Goal: Information Seeking & Learning: Find specific fact

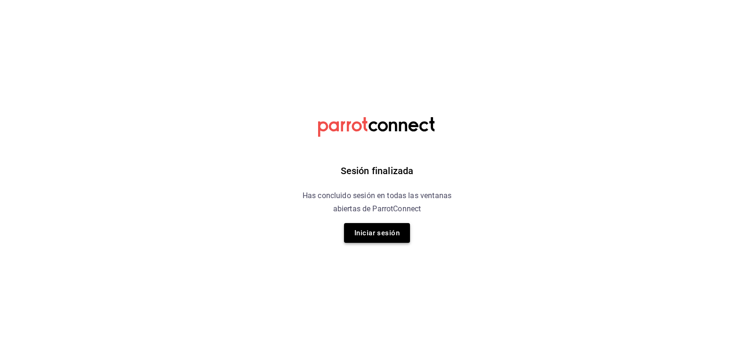
click at [372, 229] on button "Iniciar sesión" at bounding box center [377, 233] width 66 height 20
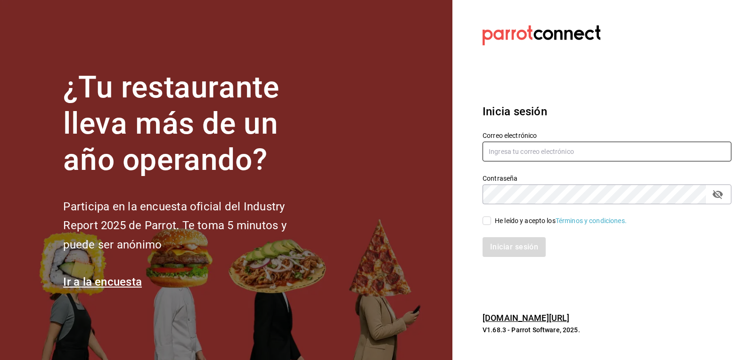
type input "[EMAIL_ADDRESS][DOMAIN_NAME]"
click at [483, 221] on input "He leído y acepto los Términos y condiciones." at bounding box center [487, 221] width 8 height 8
checkbox input "true"
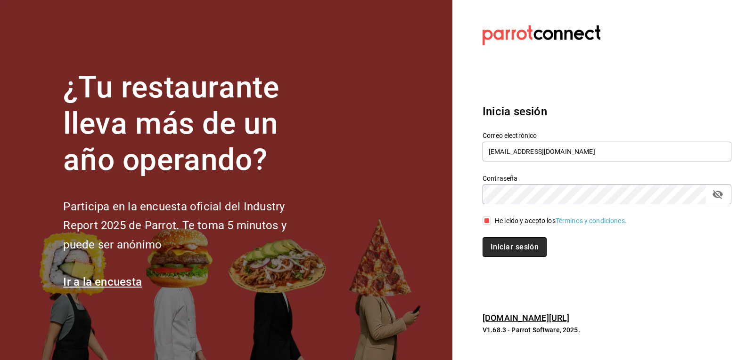
click at [499, 250] on button "Iniciar sesión" at bounding box center [515, 247] width 64 height 20
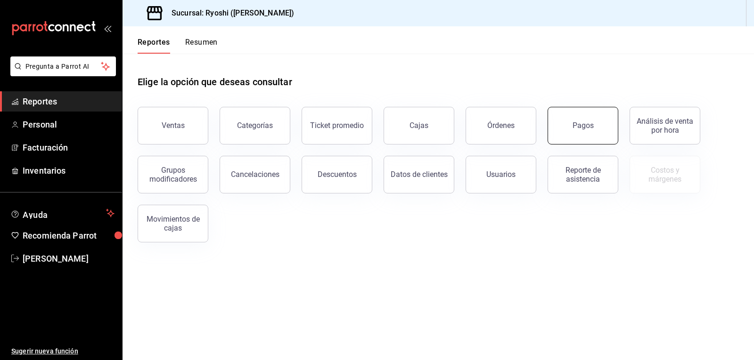
click at [581, 136] on button "Pagos" at bounding box center [583, 126] width 71 height 38
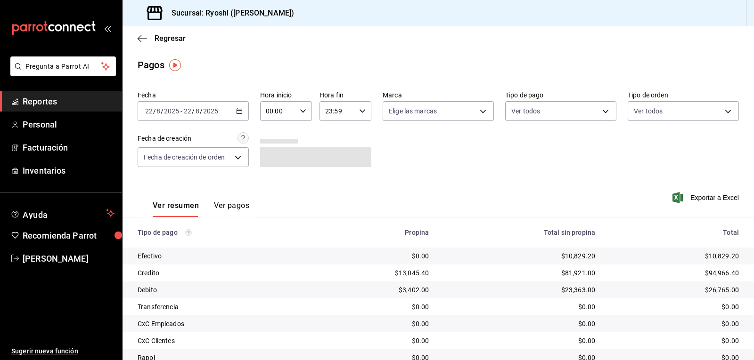
click at [271, 104] on input "00:00" at bounding box center [278, 111] width 36 height 19
click at [276, 132] on span "06" at bounding box center [271, 130] width 11 height 8
type input "06:00"
click at [562, 112] on div at bounding box center [377, 180] width 754 height 360
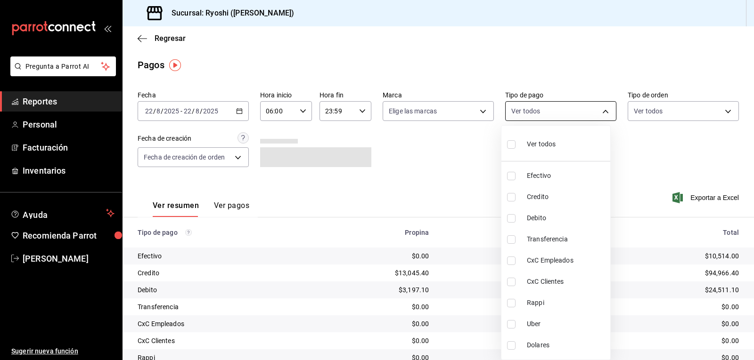
click at [526, 110] on body "Pregunta a Parrot AI Reportes Personal Facturación Inventarios Ayuda Recomienda…" at bounding box center [377, 180] width 754 height 360
click at [510, 146] on input "checkbox" at bounding box center [511, 144] width 8 height 8
checkbox input "true"
type input "789b4605-08e0-4dfe-9865-94468e2c17aa,9b0685d2-7f5d-4ede-a6b4-58a2ffcbf3cd,4fc1f…"
checkbox input "true"
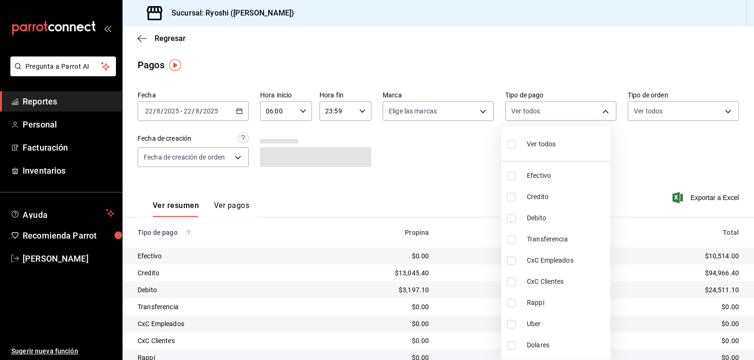
checkbox input "true"
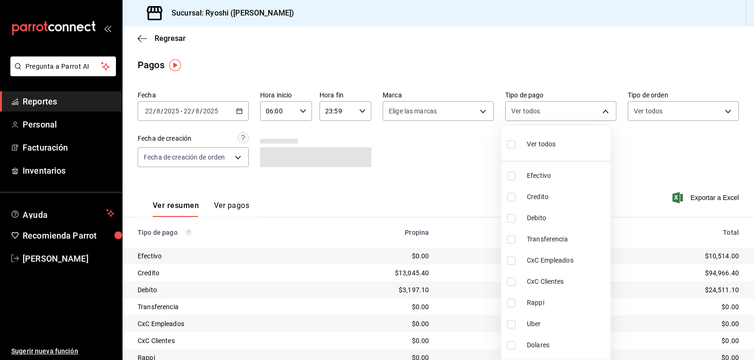
checkbox input "true"
drag, startPoint x: 744, startPoint y: 195, endPoint x: 747, endPoint y: 212, distance: 17.7
click at [745, 213] on div at bounding box center [377, 180] width 754 height 360
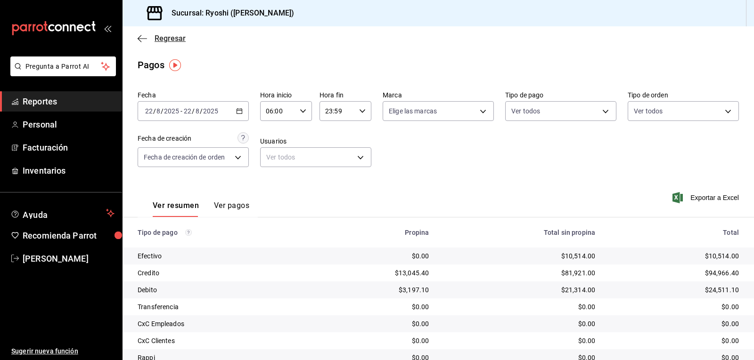
click at [140, 40] on icon "button" at bounding box center [142, 38] width 9 height 8
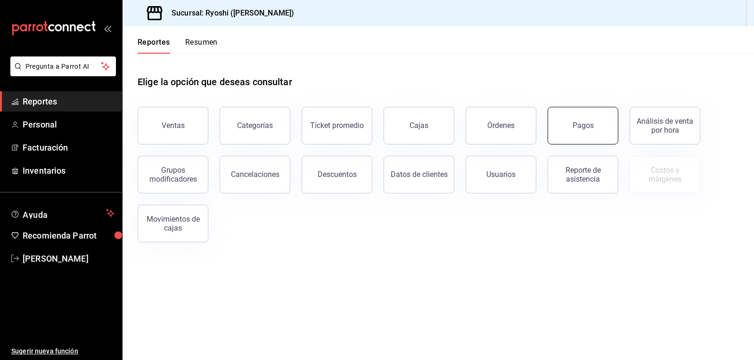
click at [589, 133] on button "Pagos" at bounding box center [583, 126] width 71 height 38
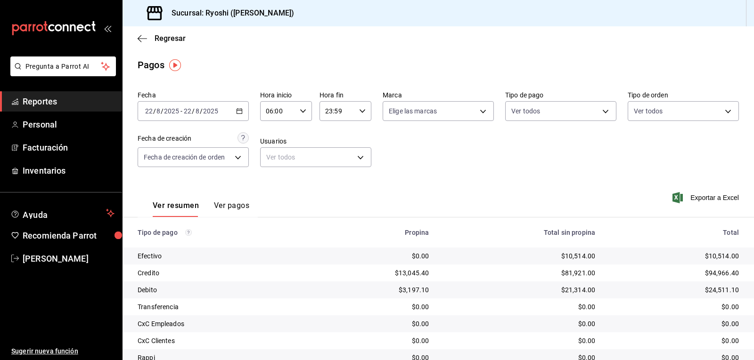
click at [286, 111] on input "06:00" at bounding box center [278, 111] width 36 height 19
click at [280, 117] on div at bounding box center [377, 180] width 754 height 360
click at [303, 110] on \(Stroke\) "button" at bounding box center [303, 110] width 6 height 3
click at [300, 110] on div at bounding box center [377, 180] width 754 height 360
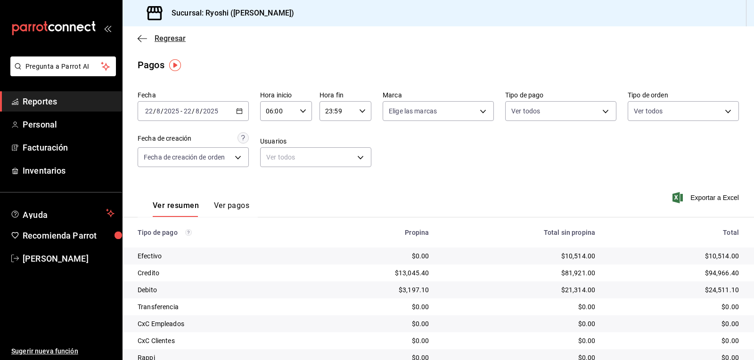
click at [141, 37] on icon "button" at bounding box center [142, 38] width 9 height 8
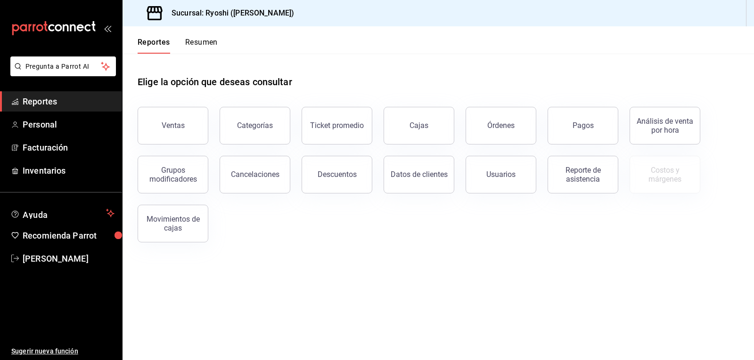
click at [140, 38] on button "Reportes" at bounding box center [154, 46] width 33 height 16
click at [141, 38] on button "Reportes" at bounding box center [154, 46] width 33 height 16
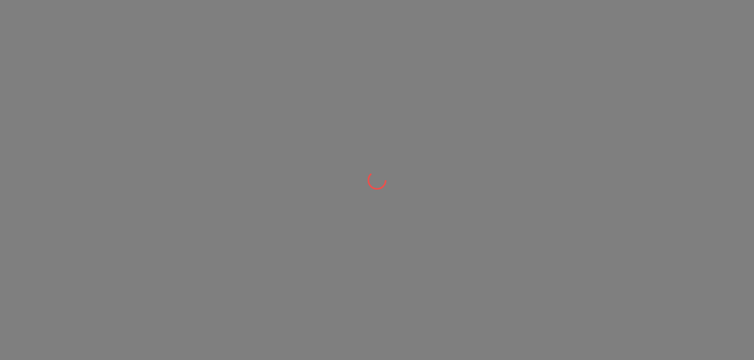
click at [142, 38] on div at bounding box center [377, 180] width 754 height 360
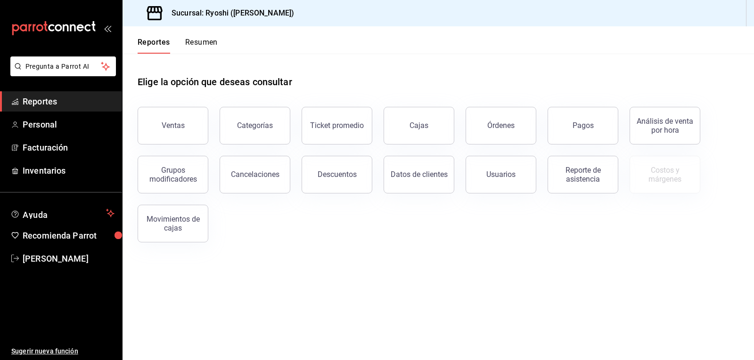
click at [73, 99] on span "Reportes" at bounding box center [69, 101] width 92 height 13
click at [607, 126] on button "Pagos" at bounding box center [583, 126] width 71 height 38
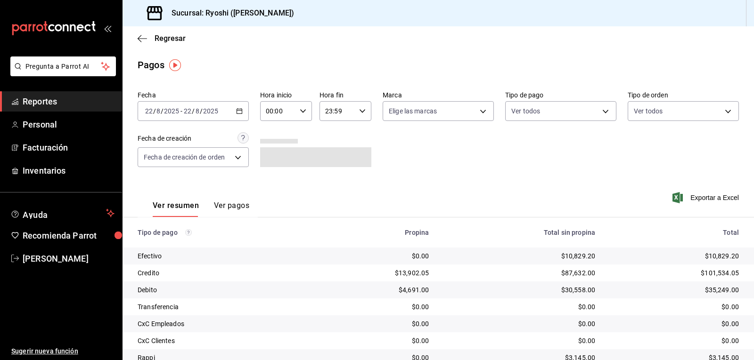
click at [277, 115] on input "00:00" at bounding box center [278, 111] width 36 height 19
click at [272, 171] on button "06" at bounding box center [272, 176] width 22 height 19
type input "06:00"
click at [566, 113] on div at bounding box center [377, 180] width 754 height 360
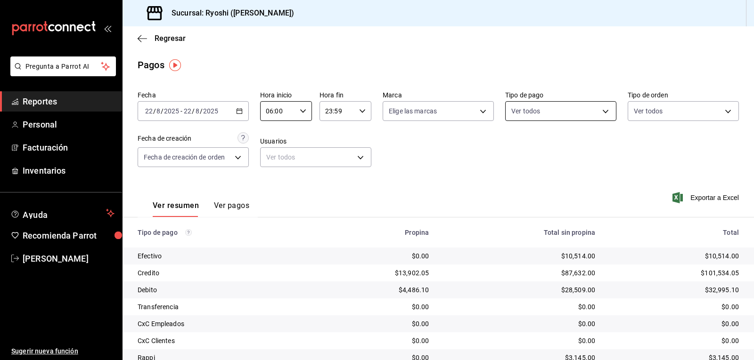
click at [558, 115] on body "Pregunta a Parrot AI Reportes Personal Facturación Inventarios Ayuda Recomienda…" at bounding box center [377, 180] width 754 height 360
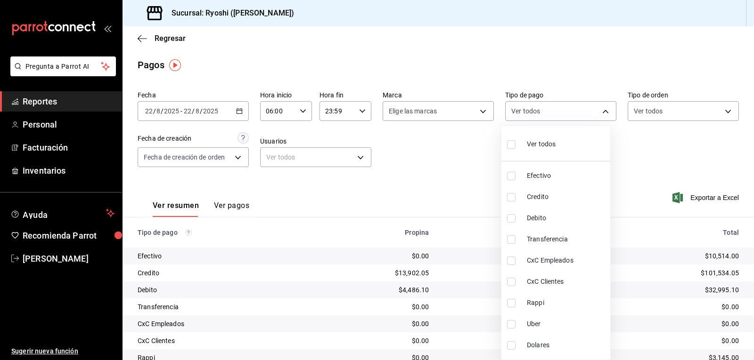
click at [512, 301] on input "checkbox" at bounding box center [511, 303] width 8 height 8
checkbox input "true"
type input "03b2a83d-8b25-4255-833b-17fe1c8361e8"
click at [509, 324] on input "checkbox" at bounding box center [511, 324] width 8 height 8
checkbox input "true"
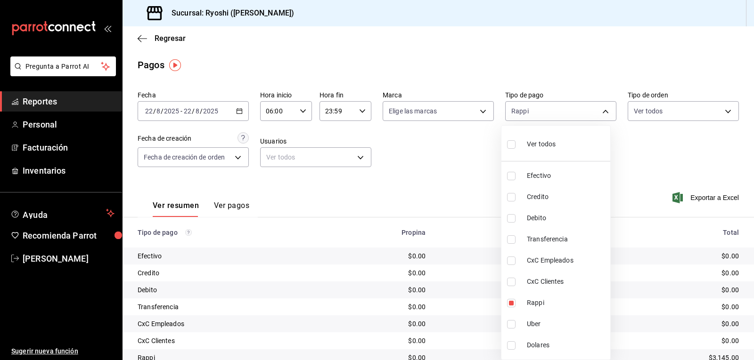
type input "03b2a83d-8b25-4255-833b-17fe1c8361e8,b772c1a0-b8da-4acb-be12-b7e981a54f00"
click at [654, 165] on div at bounding box center [377, 180] width 754 height 360
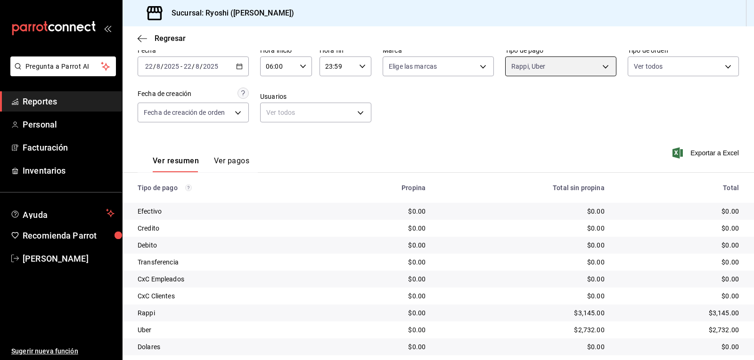
scroll to position [73, 0]
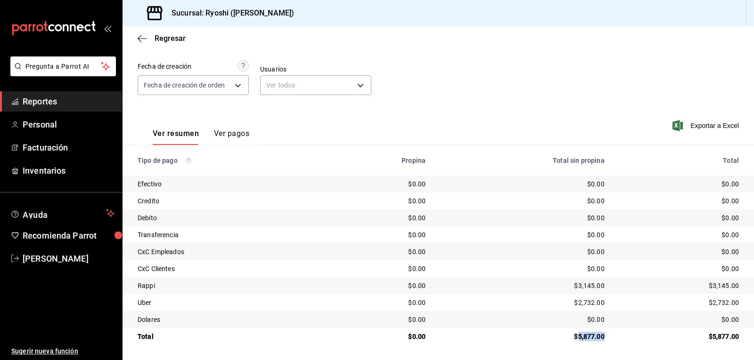
drag, startPoint x: 570, startPoint y: 335, endPoint x: 588, endPoint y: 333, distance: 17.5
click at [590, 336] on div "$5,877.00" at bounding box center [523, 336] width 164 height 9
copy div "5,877."
click at [142, 42] on icon "button" at bounding box center [142, 38] width 9 height 8
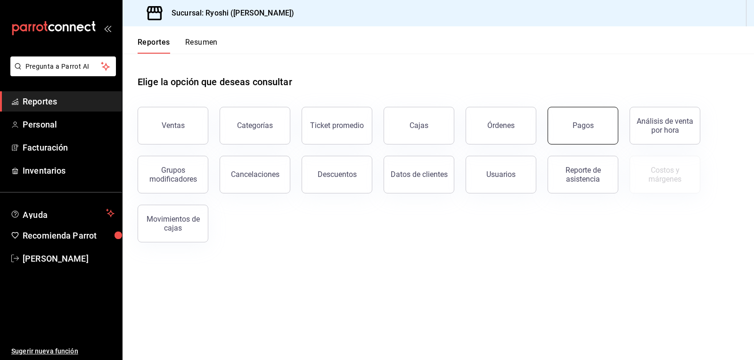
click at [601, 126] on button "Pagos" at bounding box center [583, 126] width 71 height 38
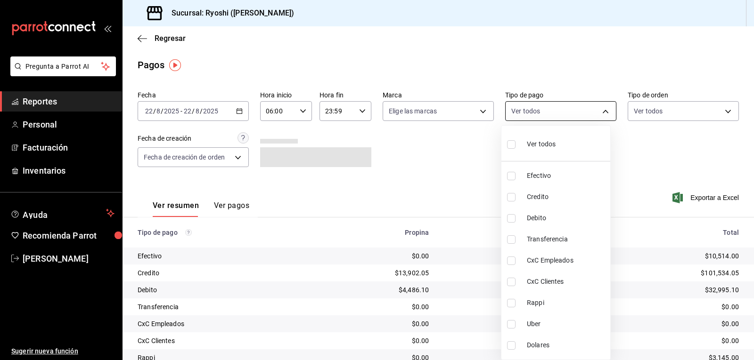
drag, startPoint x: 568, startPoint y: 116, endPoint x: 633, endPoint y: 157, distance: 77.1
click at [569, 115] on body "Pregunta a Parrot AI Reportes Personal Facturación Inventarios Ayuda Recomienda…" at bounding box center [377, 180] width 754 height 360
click at [552, 179] on span "Efectivo" at bounding box center [567, 176] width 80 height 10
type input "789b4605-08e0-4dfe-9865-94468e2c17aa"
checkbox input "true"
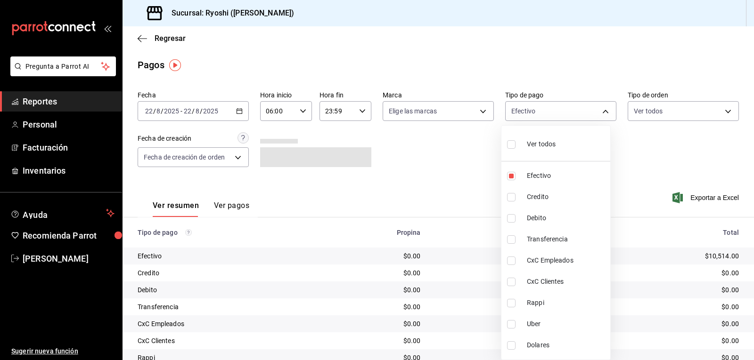
drag, startPoint x: 753, startPoint y: 222, endPoint x: 753, endPoint y: 229, distance: 7.1
click at [753, 235] on div at bounding box center [377, 180] width 754 height 360
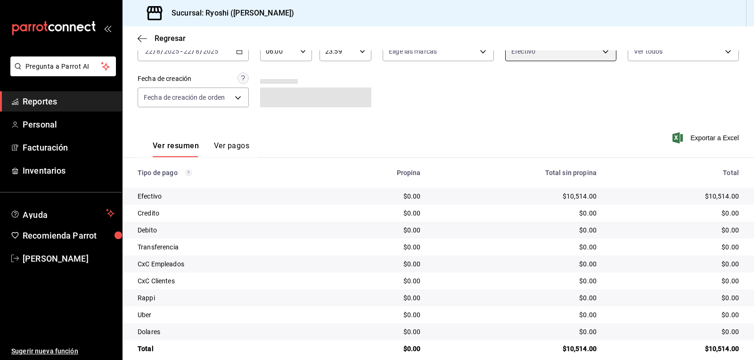
scroll to position [73, 0]
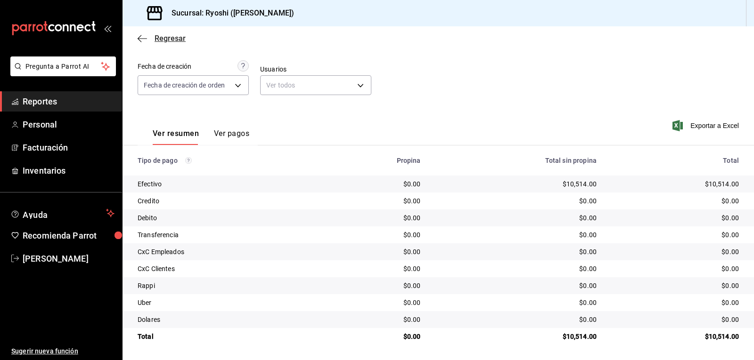
click at [139, 39] on icon "button" at bounding box center [142, 38] width 9 height 0
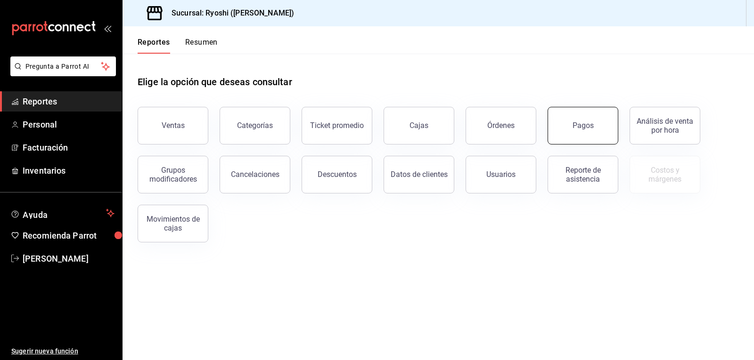
click at [591, 129] on div "Pagos" at bounding box center [583, 125] width 21 height 9
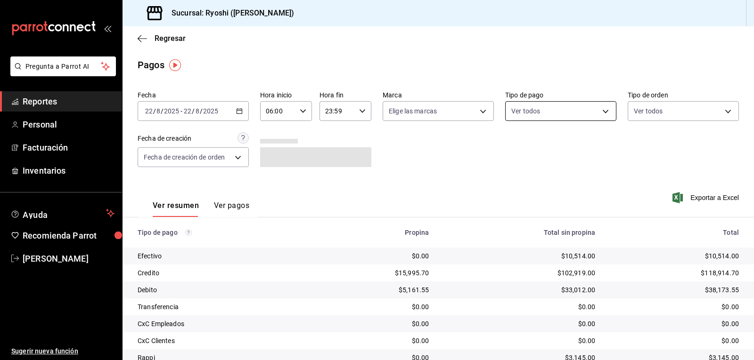
click at [535, 112] on body "Pregunta a Parrot AI Reportes Personal Facturación Inventarios Ayuda Recomienda…" at bounding box center [377, 180] width 754 height 360
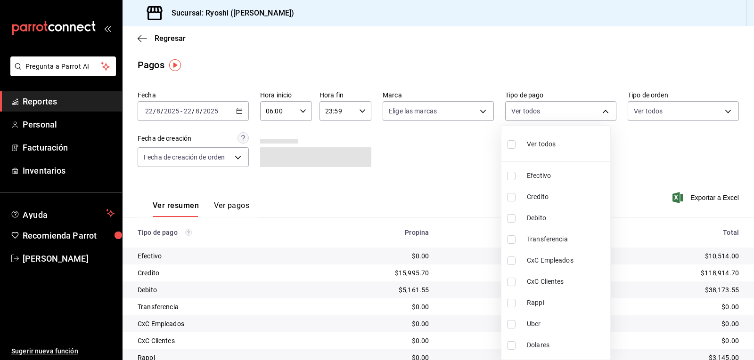
click at [509, 194] on input "checkbox" at bounding box center [511, 197] width 8 height 8
checkbox input "true"
type input "9b0685d2-7f5d-4ede-a6b4-58a2ffcbf3cd"
click at [509, 219] on input "checkbox" at bounding box center [511, 218] width 8 height 8
checkbox input "true"
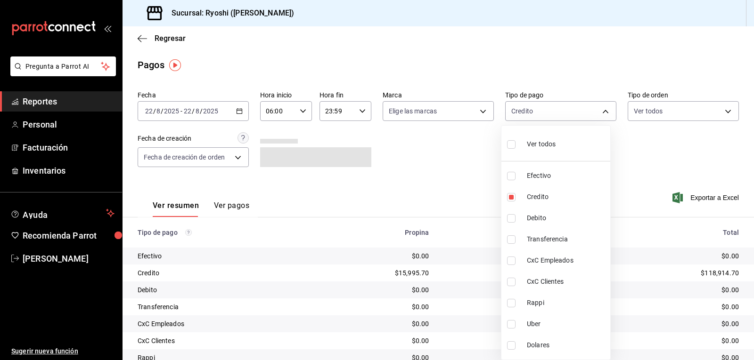
type input "9b0685d2-7f5d-4ede-a6b4-58a2ffcbf3cd,4fc1f123-1106-4d46-a6dc-4994d0550367"
drag, startPoint x: 753, startPoint y: 210, endPoint x: 745, endPoint y: 252, distance: 42.7
click at [749, 261] on div at bounding box center [377, 180] width 754 height 360
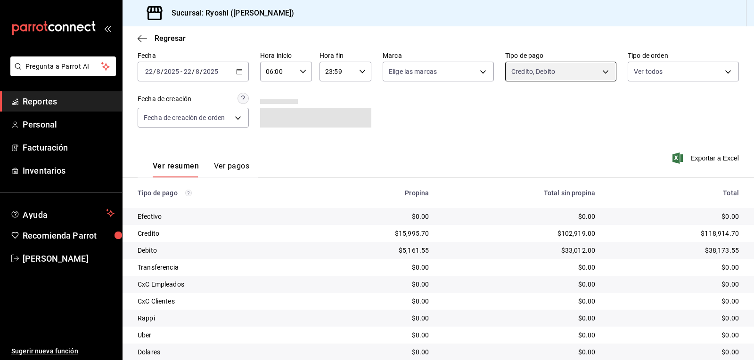
scroll to position [73, 0]
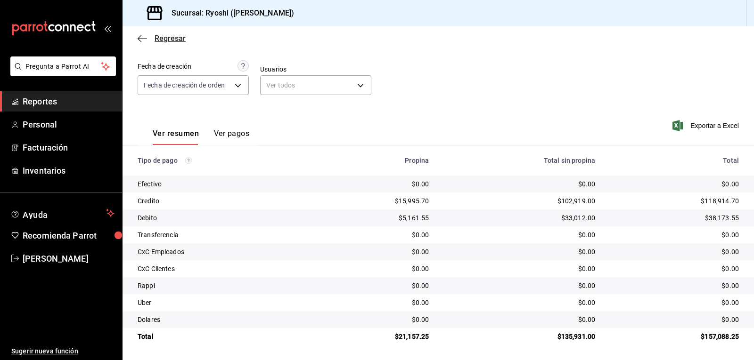
click at [142, 42] on icon "button" at bounding box center [142, 38] width 9 height 8
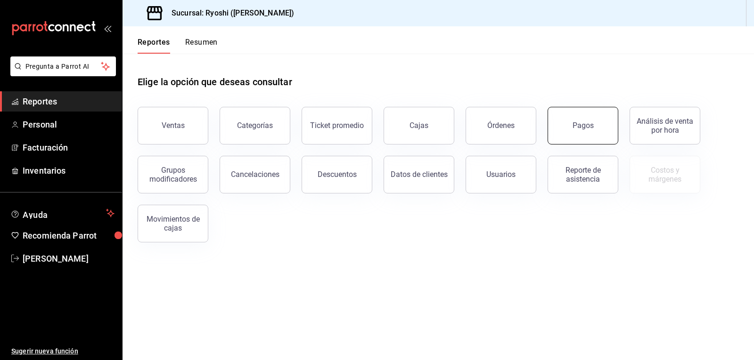
click at [590, 132] on button "Pagos" at bounding box center [583, 126] width 71 height 38
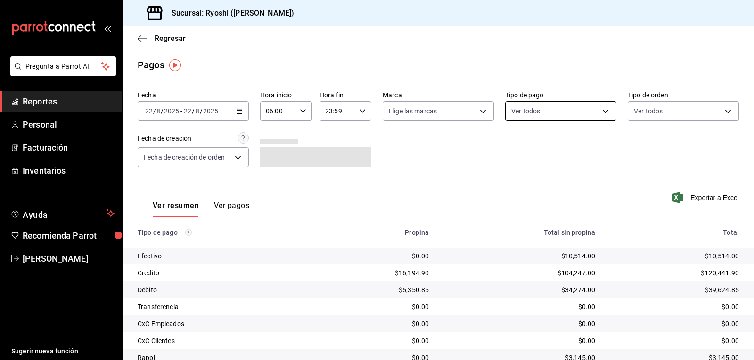
click at [537, 111] on body "Pregunta a Parrot AI Reportes Personal Facturación Inventarios Ayuda Recomienda…" at bounding box center [377, 180] width 754 height 360
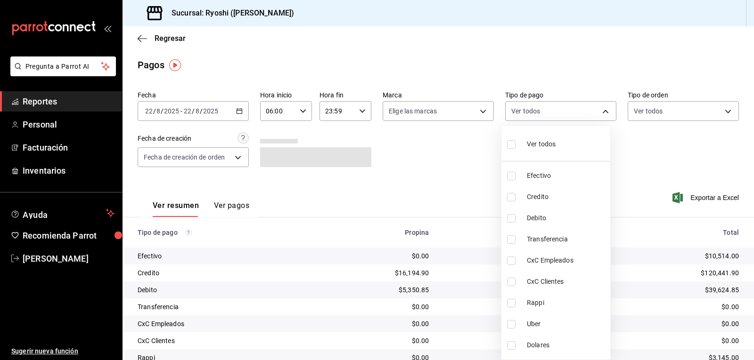
click at [508, 200] on input "checkbox" at bounding box center [511, 197] width 8 height 8
checkbox input "true"
type input "9b0685d2-7f5d-4ede-a6b4-58a2ffcbf3cd"
click at [513, 215] on input "checkbox" at bounding box center [511, 218] width 8 height 8
checkbox input "true"
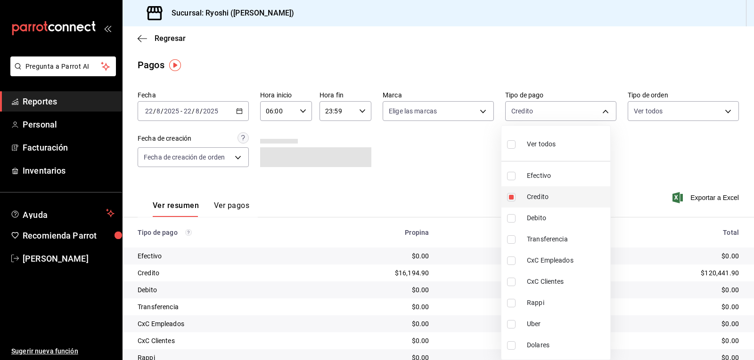
type input "9b0685d2-7f5d-4ede-a6b4-58a2ffcbf3cd,4fc1f123-1106-4d46-a6dc-4994d0550367"
drag, startPoint x: 751, startPoint y: 200, endPoint x: 753, endPoint y: 253, distance: 52.8
click at [753, 257] on div at bounding box center [377, 180] width 754 height 360
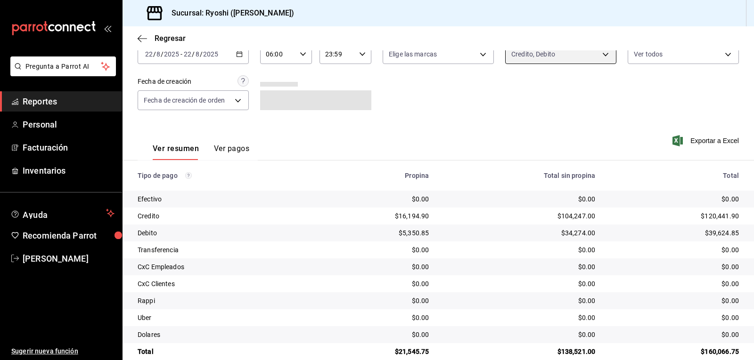
scroll to position [73, 0]
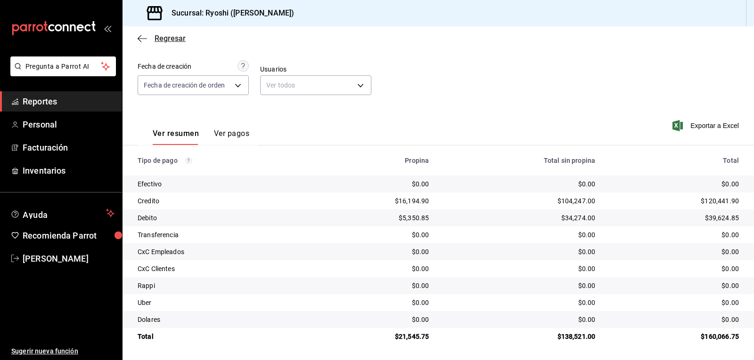
click at [138, 40] on icon "button" at bounding box center [142, 38] width 9 height 8
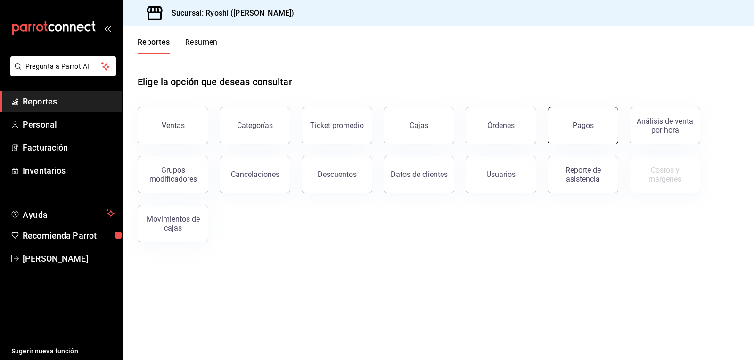
click at [575, 121] on button "Pagos" at bounding box center [583, 126] width 71 height 38
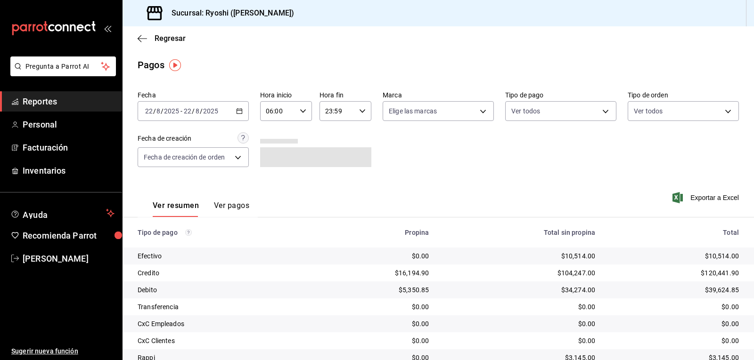
click at [292, 111] on input "06:00" at bounding box center [278, 111] width 36 height 19
click at [272, 137] on span "06" at bounding box center [271, 135] width 11 height 8
click at [528, 109] on div at bounding box center [377, 180] width 754 height 360
click at [526, 105] on body "Pregunta a Parrot AI Reportes Personal Facturación Inventarios Ayuda Recomienda…" at bounding box center [377, 180] width 754 height 360
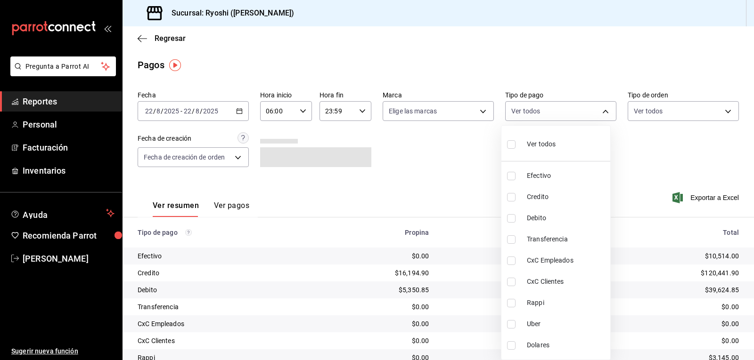
click at [510, 196] on input "checkbox" at bounding box center [511, 197] width 8 height 8
checkbox input "true"
type input "9b0685d2-7f5d-4ede-a6b4-58a2ffcbf3cd"
click at [510, 221] on input "checkbox" at bounding box center [511, 218] width 8 height 8
checkbox input "true"
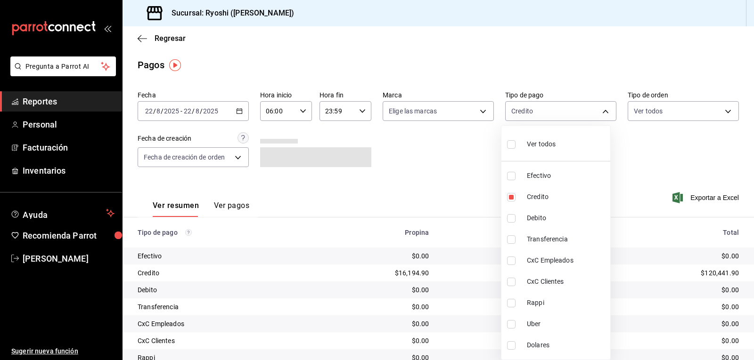
type input "9b0685d2-7f5d-4ede-a6b4-58a2ffcbf3cd,4fc1f123-1106-4d46-a6dc-4994d0550367"
drag, startPoint x: 753, startPoint y: 208, endPoint x: 752, endPoint y: 246, distance: 37.7
click at [752, 247] on div at bounding box center [377, 180] width 754 height 360
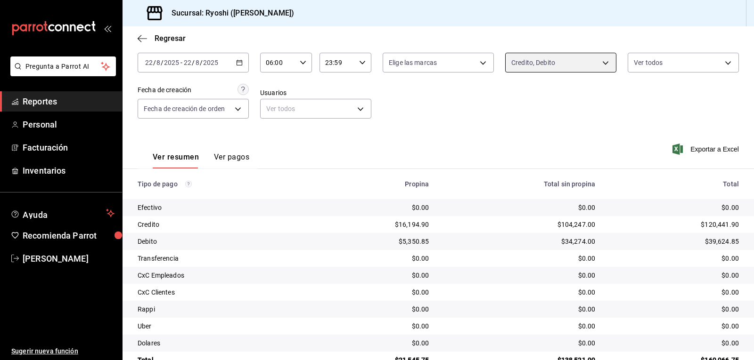
scroll to position [73, 0]
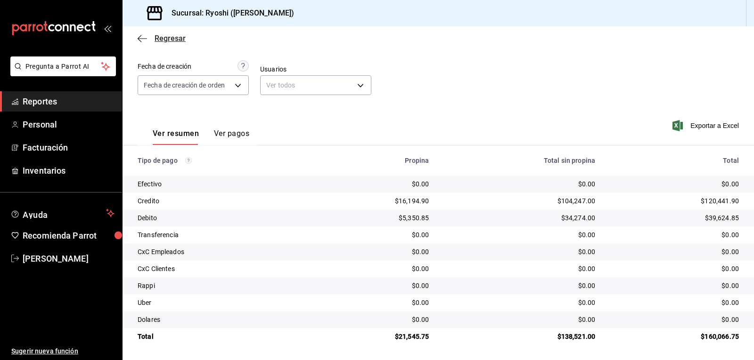
click at [142, 39] on icon "button" at bounding box center [142, 38] width 9 height 0
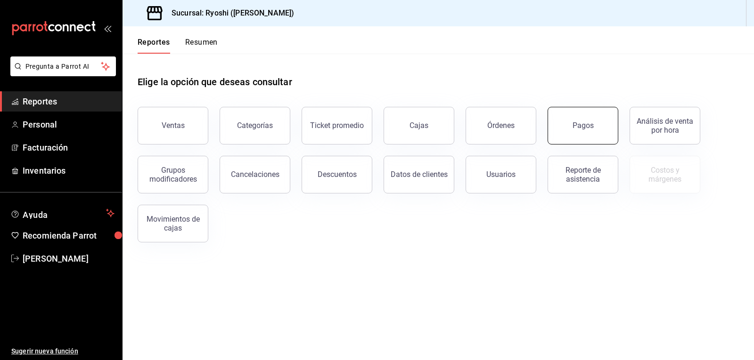
click at [582, 138] on button "Pagos" at bounding box center [583, 126] width 71 height 38
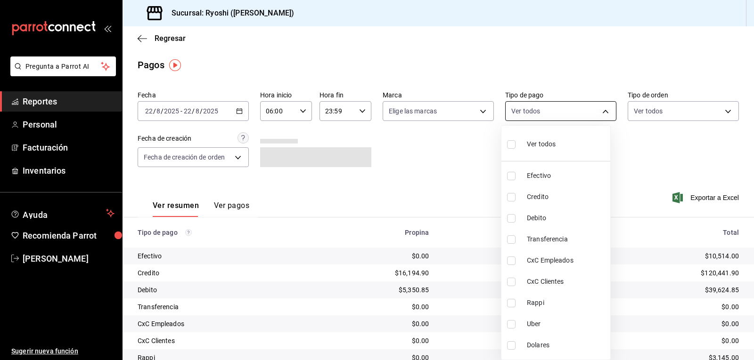
click at [548, 114] on body "Pregunta a Parrot AI Reportes Personal Facturación Inventarios Ayuda Recomienda…" at bounding box center [377, 180] width 754 height 360
click at [548, 111] on div at bounding box center [377, 180] width 754 height 360
click at [530, 118] on body "Pregunta a Parrot AI Reportes Personal Facturación Inventarios Ayuda Recomienda…" at bounding box center [377, 180] width 754 height 360
click at [514, 146] on input "checkbox" at bounding box center [511, 144] width 8 height 8
checkbox input "true"
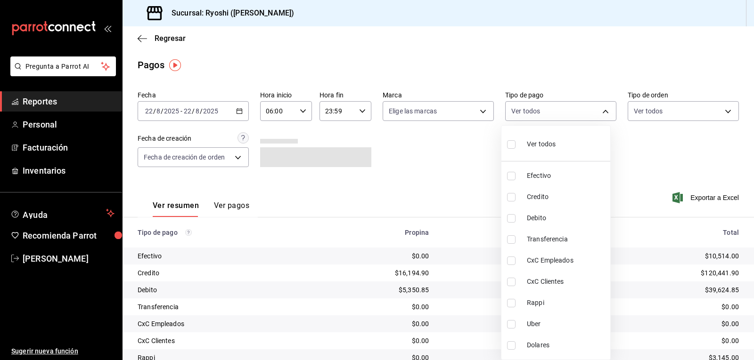
type input "789b4605-08e0-4dfe-9865-94468e2c17aa,9b0685d2-7f5d-4ede-a6b4-58a2ffcbf3cd,4fc1f…"
checkbox input "true"
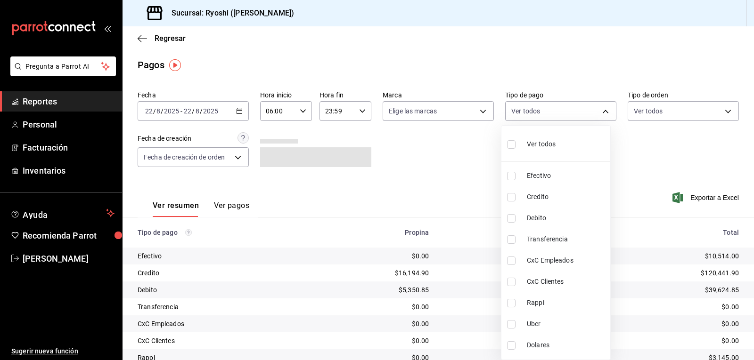
checkbox input "true"
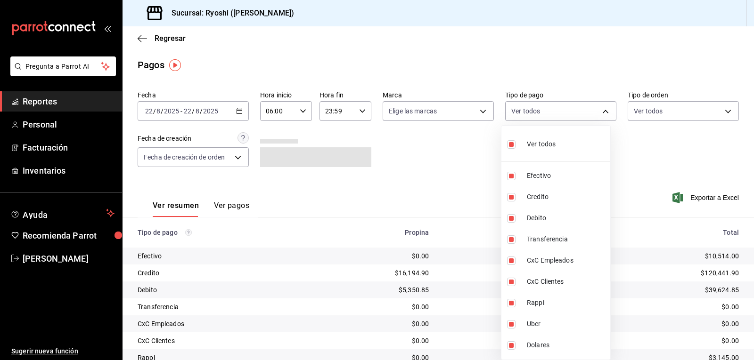
click at [711, 168] on div at bounding box center [377, 180] width 754 height 360
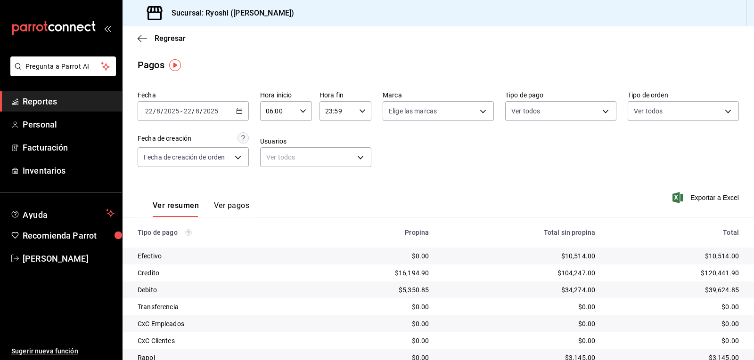
drag, startPoint x: 563, startPoint y: 254, endPoint x: 556, endPoint y: 259, distance: 8.7
click at [561, 261] on div "$10,514.00" at bounding box center [519, 256] width 151 height 9
drag, startPoint x: 557, startPoint y: 259, endPoint x: 592, endPoint y: 254, distance: 35.7
click at [592, 254] on td "$10,514.00" at bounding box center [519, 256] width 166 height 17
copy div "$10,514.00"
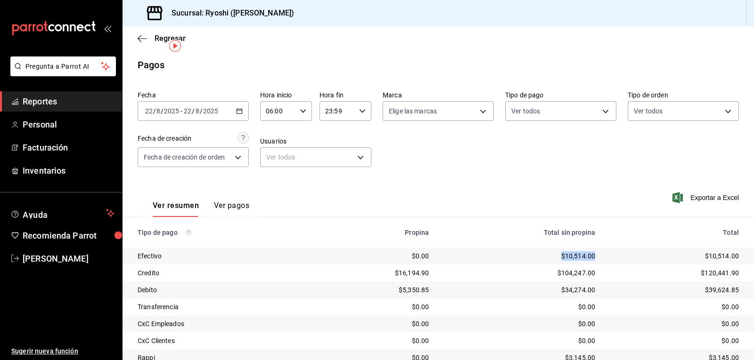
scroll to position [73, 0]
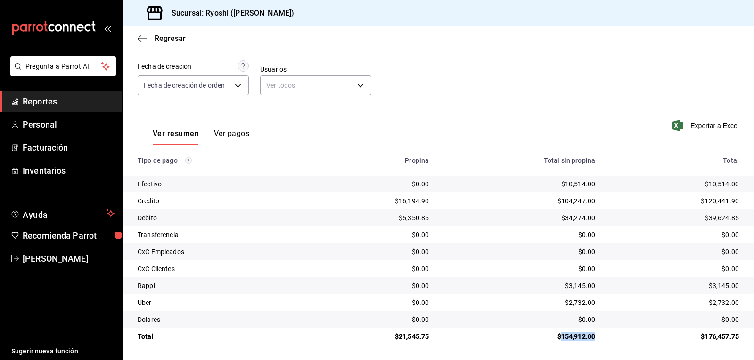
drag, startPoint x: 553, startPoint y: 336, endPoint x: 591, endPoint y: 334, distance: 38.2
click at [591, 334] on td "$154,912.00" at bounding box center [519, 336] width 166 height 17
copy div "154,912.00"
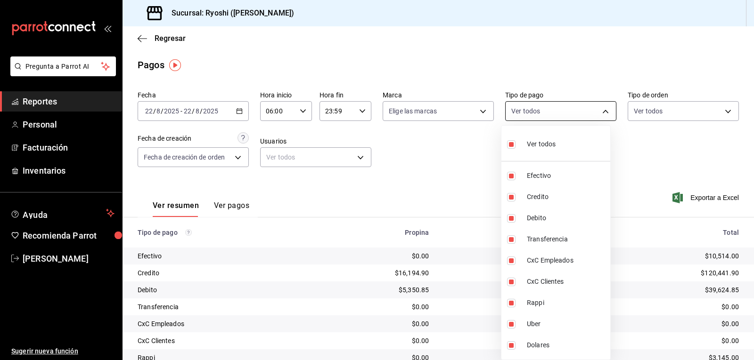
click at [600, 112] on body "Pregunta a Parrot AI Reportes Personal Facturación Inventarios Ayuda Recomienda…" at bounding box center [377, 180] width 754 height 360
click at [510, 145] on input "checkbox" at bounding box center [511, 144] width 8 height 8
checkbox input "false"
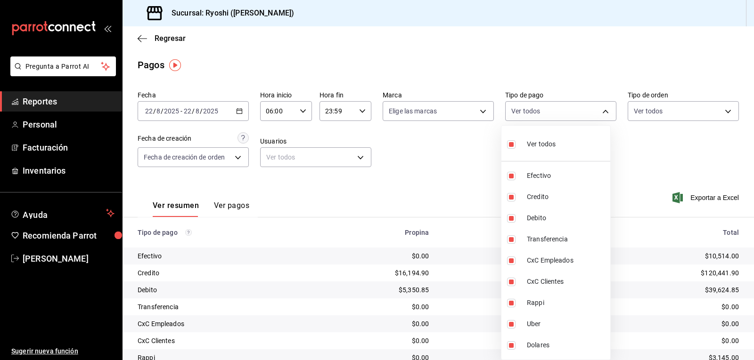
checkbox input "false"
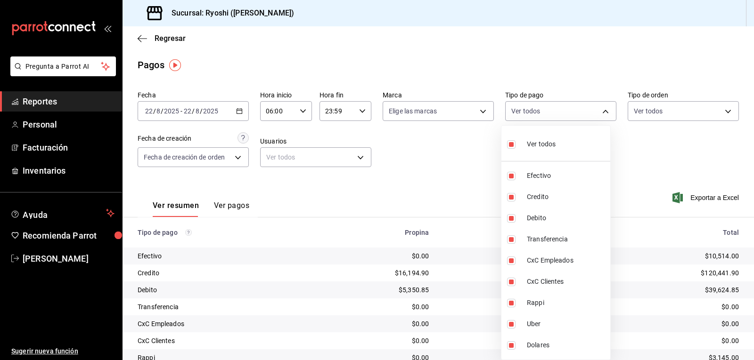
checkbox input "false"
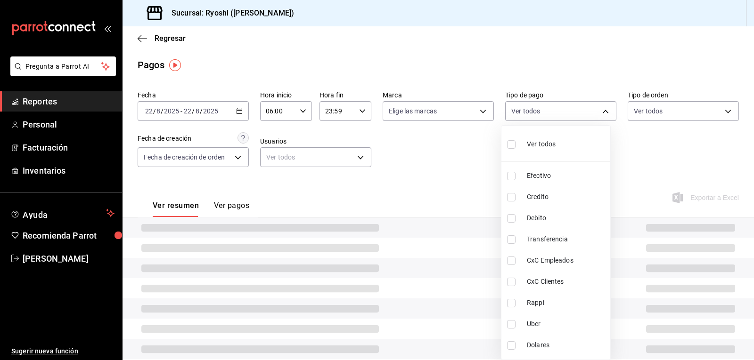
click at [511, 144] on input "checkbox" at bounding box center [511, 144] width 8 height 8
checkbox input "true"
type input "789b4605-08e0-4dfe-9865-94468e2c17aa,9b0685d2-7f5d-4ede-a6b4-58a2ffcbf3cd,4fc1f…"
checkbox input "true"
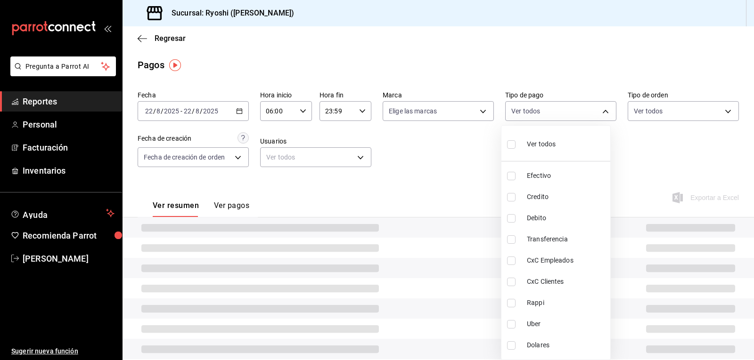
checkbox input "true"
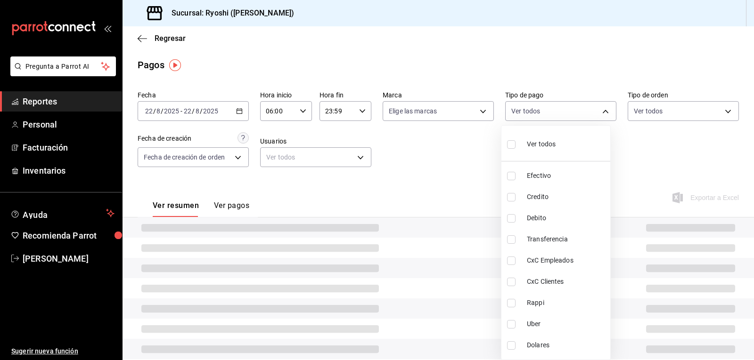
checkbox input "true"
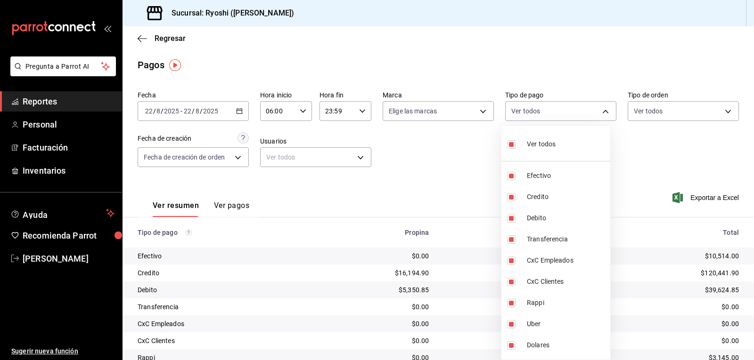
click at [466, 158] on div at bounding box center [377, 180] width 754 height 360
click at [602, 108] on body "Pregunta a Parrot AI Reportes Personal Facturación Inventarios Ayuda Recomienda…" at bounding box center [377, 180] width 754 height 360
click at [487, 163] on div at bounding box center [377, 180] width 754 height 360
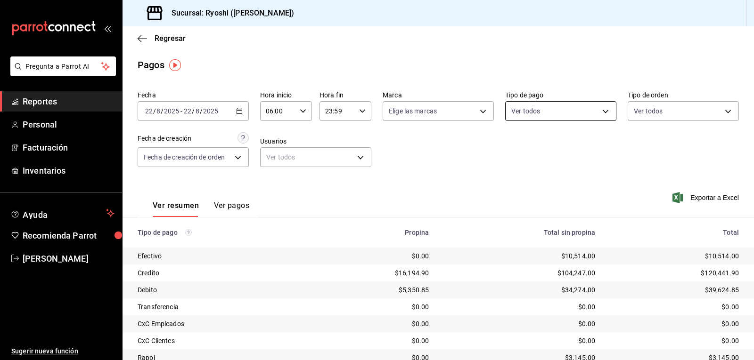
click at [601, 112] on body "Pregunta a Parrot AI Reportes Personal Facturación Inventarios Ayuda Recomienda…" at bounding box center [377, 180] width 754 height 360
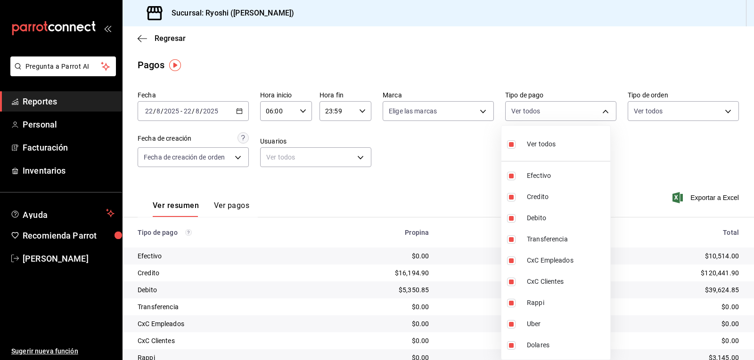
click at [510, 144] on input "checkbox" at bounding box center [511, 144] width 8 height 8
checkbox input "false"
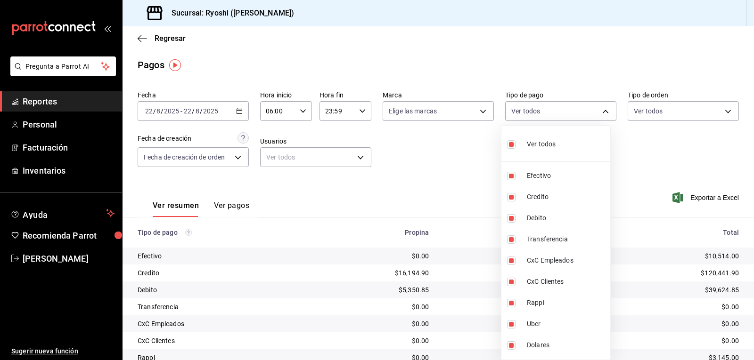
checkbox input "false"
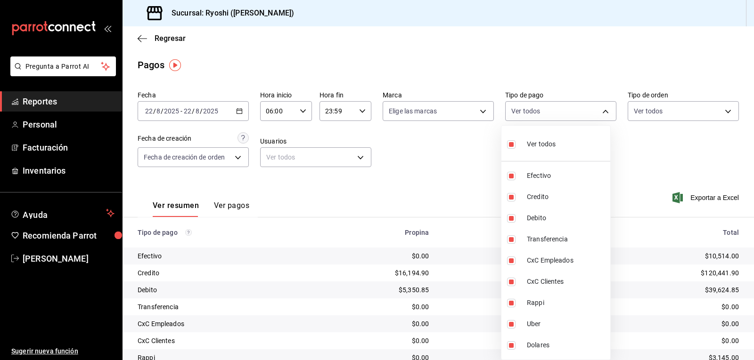
checkbox input "false"
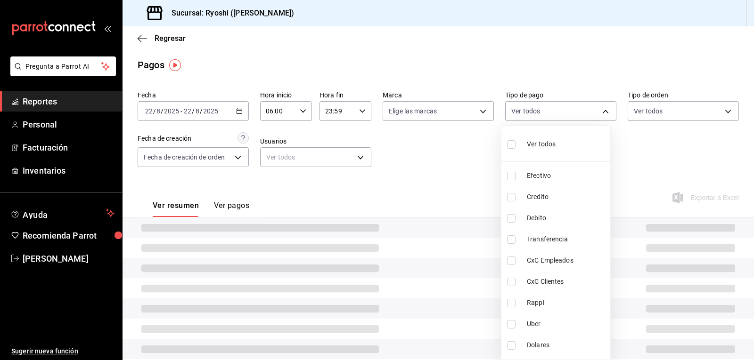
click at [511, 177] on input "checkbox" at bounding box center [511, 176] width 8 height 8
checkbox input "true"
type input "789b4605-08e0-4dfe-9865-94468e2c17aa"
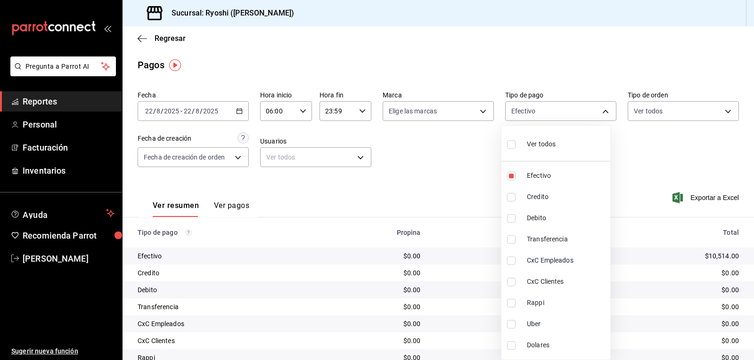
click at [473, 180] on div at bounding box center [377, 180] width 754 height 360
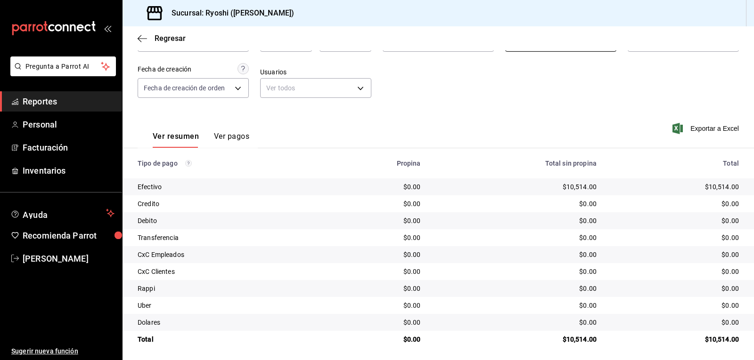
scroll to position [73, 0]
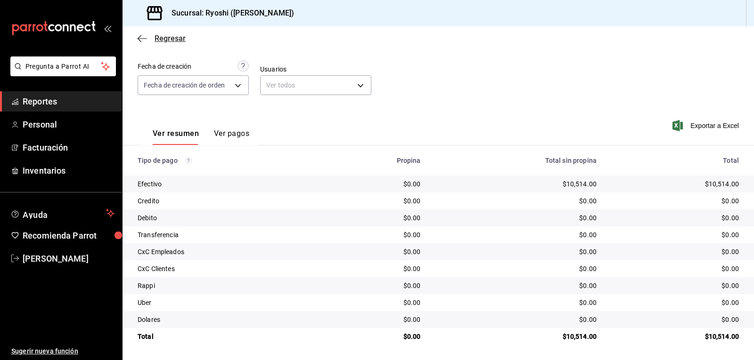
click at [140, 36] on icon "button" at bounding box center [140, 38] width 4 height 7
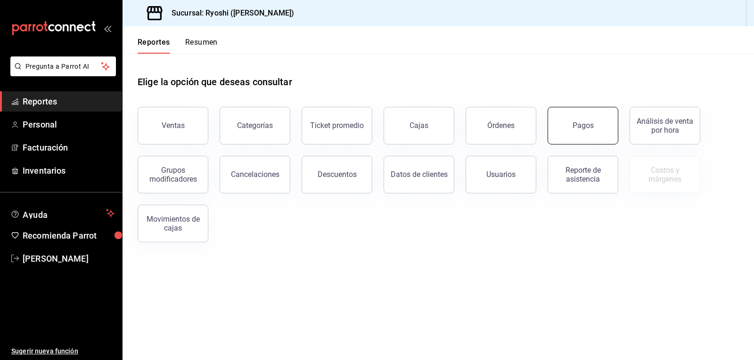
click at [580, 128] on div "Pagos" at bounding box center [583, 125] width 21 height 9
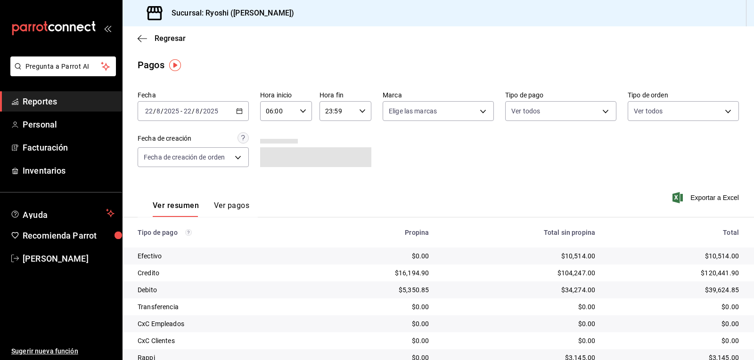
click at [292, 110] on input "06:00" at bounding box center [278, 111] width 36 height 19
click at [272, 134] on span "06" at bounding box center [271, 135] width 11 height 8
click at [531, 116] on div at bounding box center [377, 180] width 754 height 360
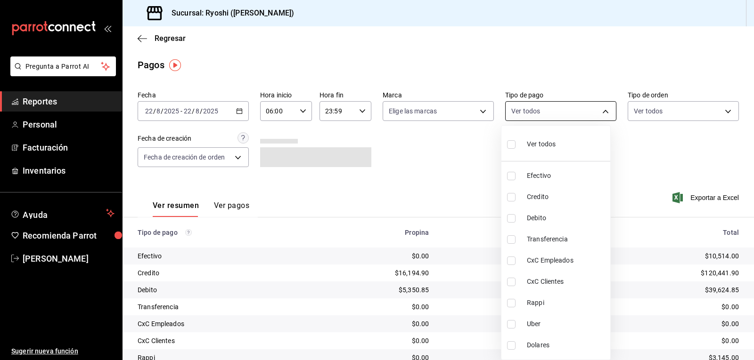
click at [532, 103] on body "Pregunta a Parrot AI Reportes Personal Facturación Inventarios Ayuda Recomienda…" at bounding box center [377, 180] width 754 height 360
click at [509, 172] on input "checkbox" at bounding box center [511, 176] width 8 height 8
checkbox input "true"
type input "789b4605-08e0-4dfe-9865-94468e2c17aa"
click at [353, 154] on div at bounding box center [377, 180] width 754 height 360
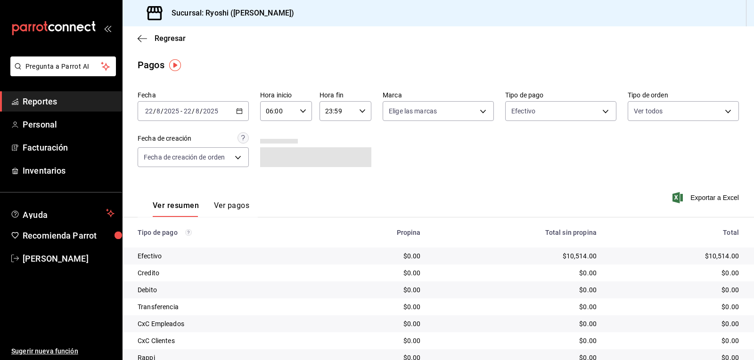
drag, startPoint x: 746, startPoint y: 198, endPoint x: 753, endPoint y: 203, distance: 8.5
click at [753, 207] on div "Regresar Pagos Fecha 2025-08-22 22 / 8 / 2025 - 2025-08-22 22 / 8 / 2025 Hora i…" at bounding box center [438, 193] width 631 height 334
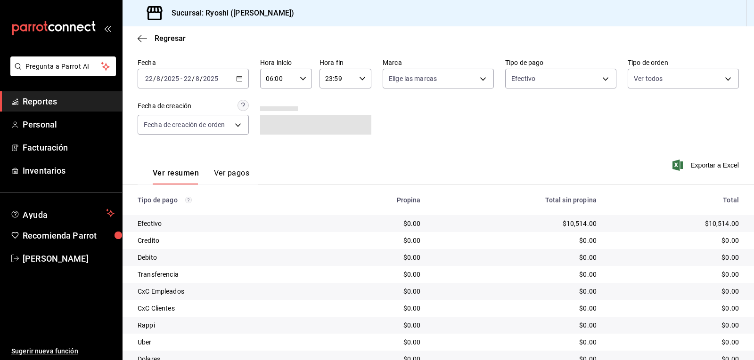
scroll to position [73, 0]
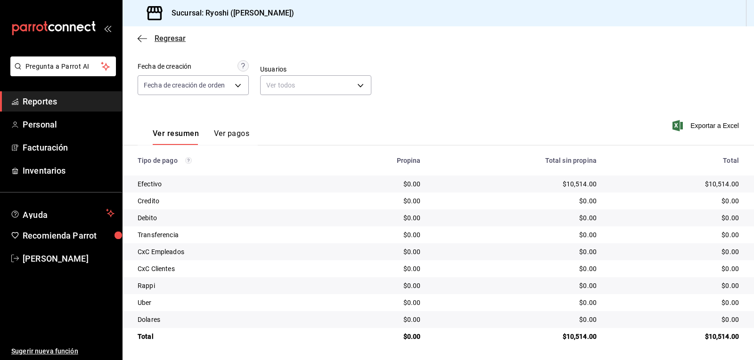
click at [140, 37] on icon "button" at bounding box center [142, 38] width 9 height 8
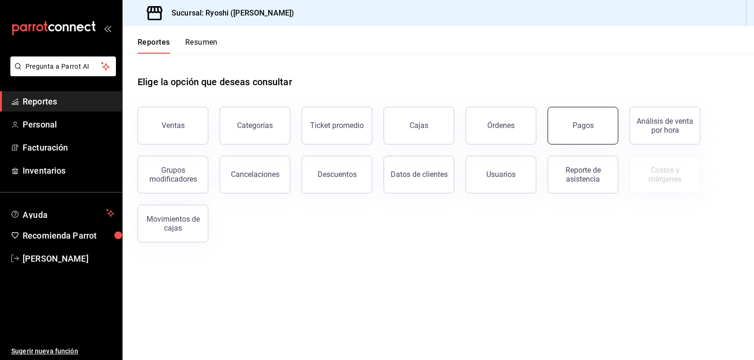
click at [581, 137] on button "Pagos" at bounding box center [583, 126] width 71 height 38
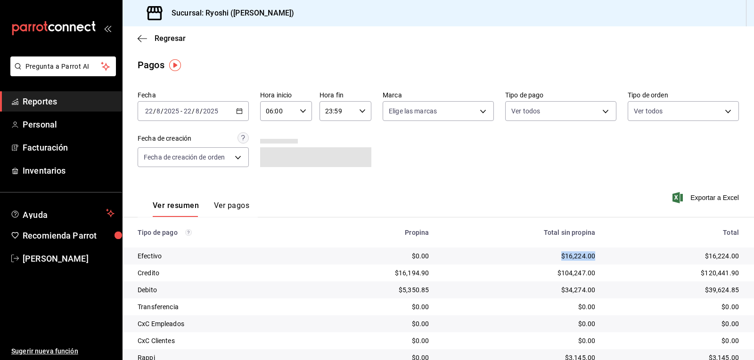
drag, startPoint x: 556, startPoint y: 254, endPoint x: 590, endPoint y: 257, distance: 35.1
click at [590, 257] on td "$16,224.00" at bounding box center [519, 256] width 166 height 17
copy div "$16,224.00"
click at [529, 111] on body "Pregunta a Parrot AI Reportes Personal Facturación Inventarios Ayuda Recomienda…" at bounding box center [377, 180] width 754 height 360
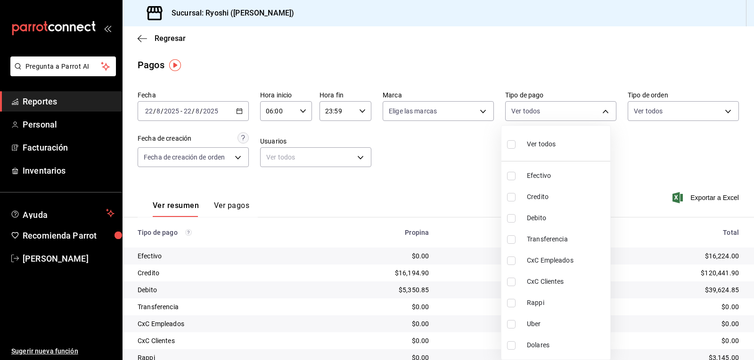
click at [538, 111] on div at bounding box center [377, 180] width 754 height 360
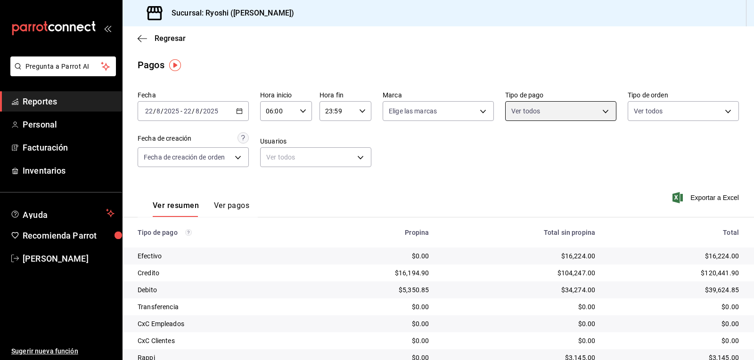
scroll to position [73, 0]
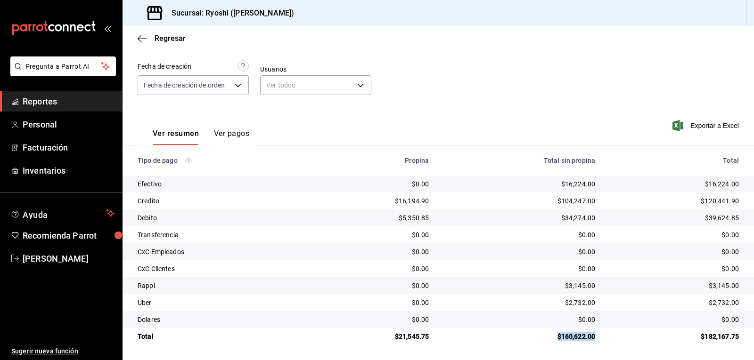
drag, startPoint x: 551, startPoint y: 334, endPoint x: 589, endPoint y: 336, distance: 38.2
click at [589, 336] on td "$160,622.00" at bounding box center [519, 336] width 166 height 17
copy div "$160,622.00"
click at [137, 40] on div "Regresar" at bounding box center [438, 38] width 631 height 24
click at [140, 41] on icon "button" at bounding box center [142, 38] width 9 height 8
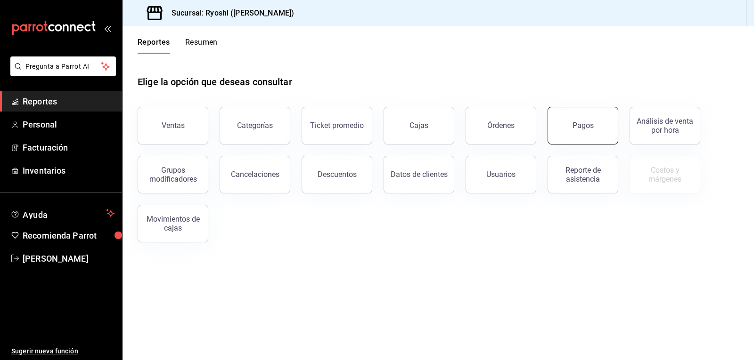
click at [580, 124] on div "Pagos" at bounding box center [583, 125] width 21 height 9
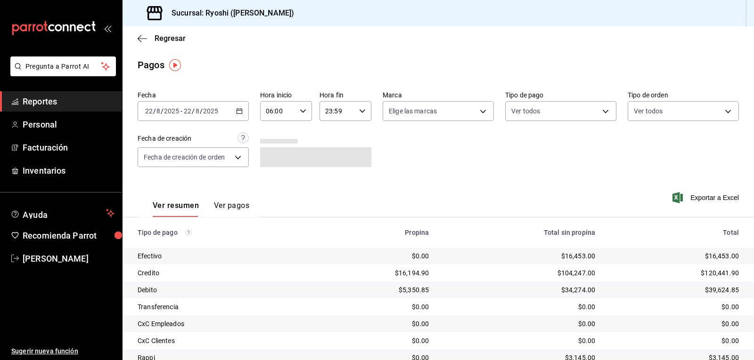
click at [281, 109] on input "06:00" at bounding box center [278, 111] width 36 height 19
click at [279, 131] on button "06" at bounding box center [272, 135] width 22 height 19
click at [552, 113] on div at bounding box center [377, 180] width 754 height 360
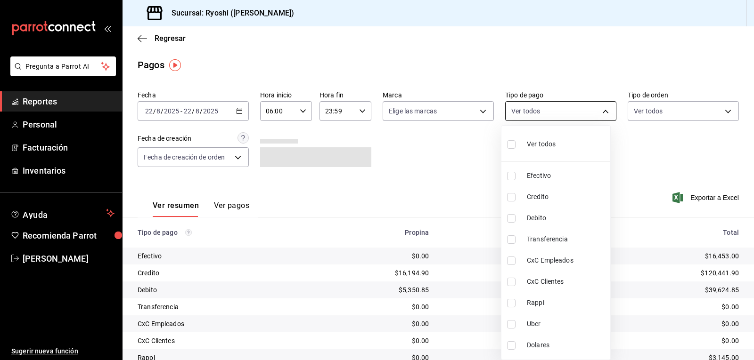
click at [545, 101] on body "Pregunta a Parrot AI Reportes Personal Facturación Inventarios Ayuda Recomienda…" at bounding box center [377, 180] width 754 height 360
click at [511, 144] on input "checkbox" at bounding box center [511, 144] width 8 height 8
checkbox input "true"
type input "789b4605-08e0-4dfe-9865-94468e2c17aa,9b0685d2-7f5d-4ede-a6b4-58a2ffcbf3cd,4fc1f…"
checkbox input "true"
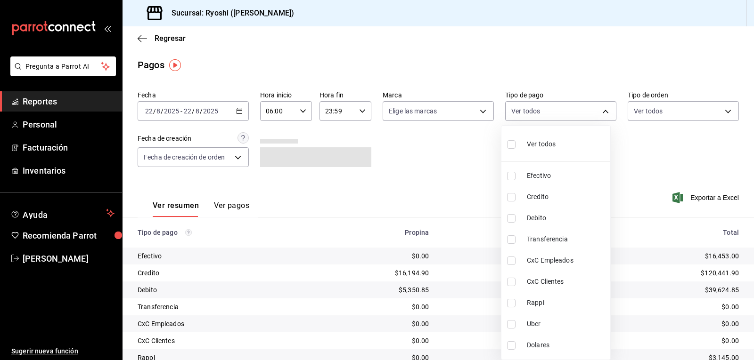
checkbox input "true"
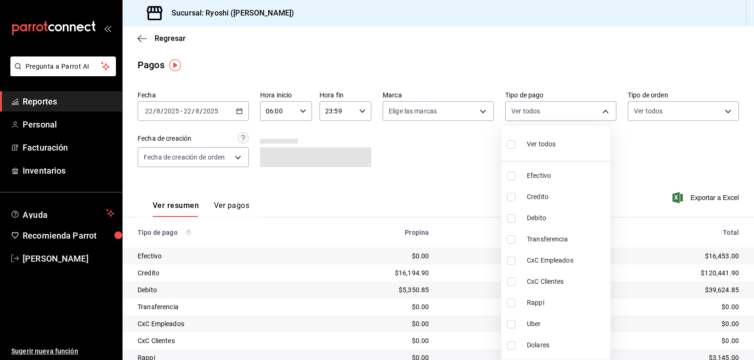
checkbox input "true"
click at [448, 161] on div at bounding box center [377, 180] width 754 height 360
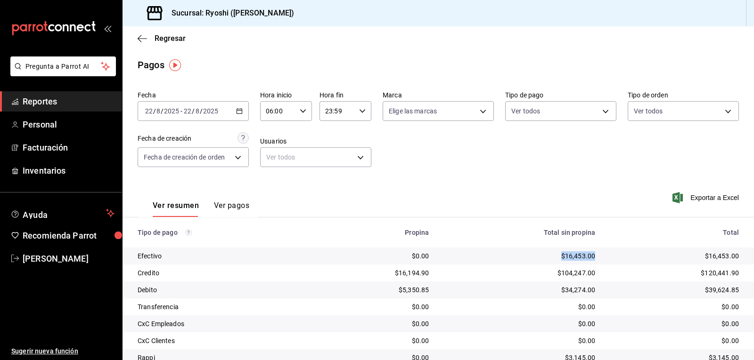
drag, startPoint x: 557, startPoint y: 254, endPoint x: 574, endPoint y: 260, distance: 18.5
click at [586, 261] on div "$16,453.00" at bounding box center [519, 256] width 151 height 9
copy div "$16,453.0"
click at [302, 108] on icon "button" at bounding box center [303, 111] width 7 height 7
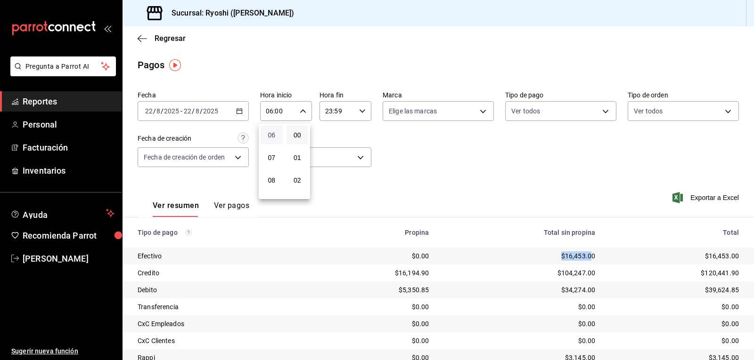
click at [270, 134] on span "06" at bounding box center [271, 135] width 11 height 8
click at [500, 179] on div at bounding box center [377, 180] width 754 height 360
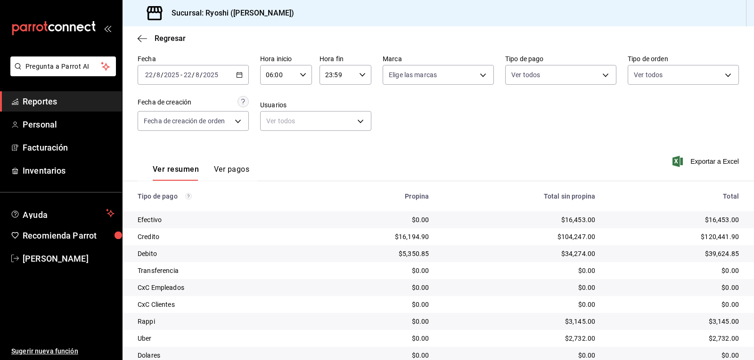
scroll to position [73, 0]
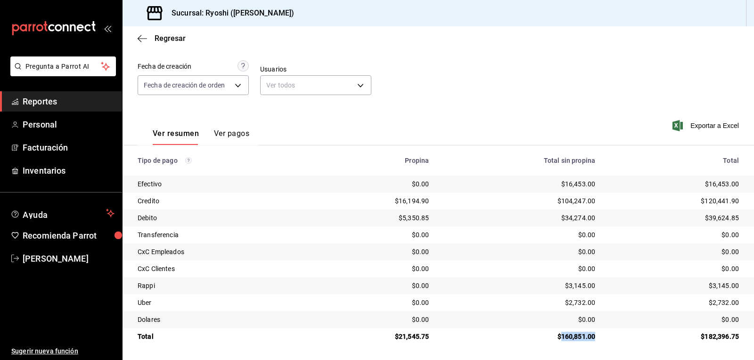
drag, startPoint x: 556, startPoint y: 332, endPoint x: 594, endPoint y: 333, distance: 38.6
click at [594, 333] on td "$160,851.00" at bounding box center [519, 336] width 166 height 17
copy div "160,851.00"
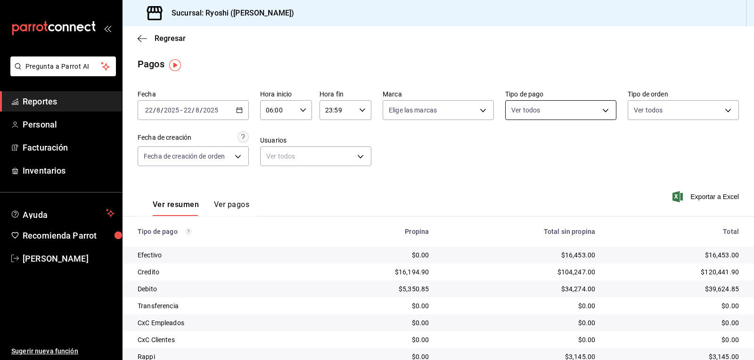
scroll to position [0, 0]
click at [601, 112] on body "Pregunta a Parrot AI Reportes Personal Facturación Inventarios Ayuda Recomienda…" at bounding box center [377, 180] width 754 height 360
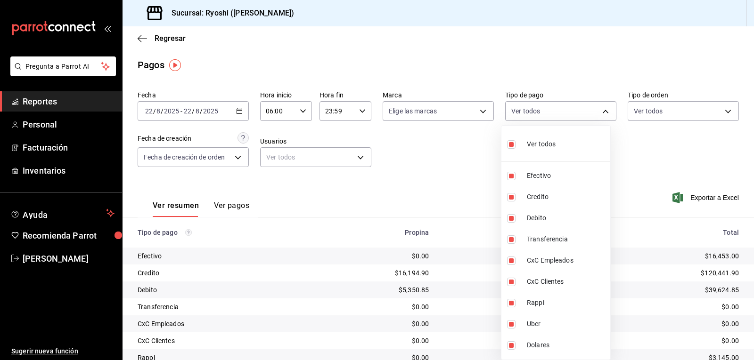
click at [510, 145] on input "checkbox" at bounding box center [511, 144] width 8 height 8
checkbox input "false"
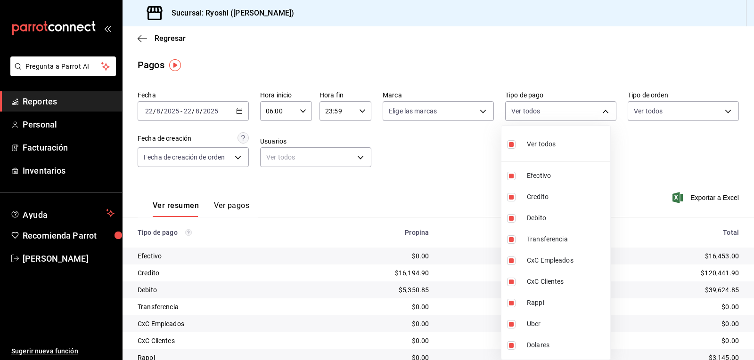
checkbox input "false"
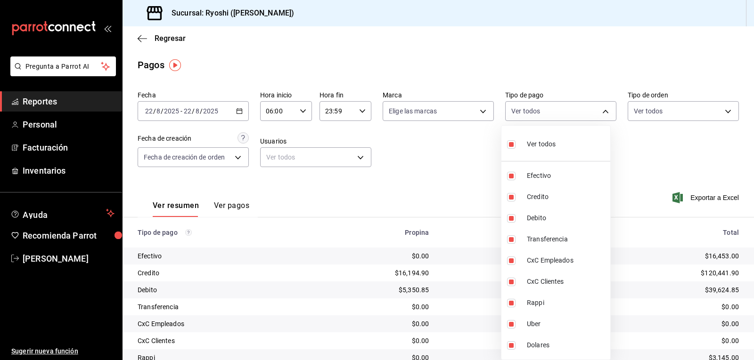
checkbox input "false"
click at [511, 196] on input "checkbox" at bounding box center [511, 197] width 8 height 8
checkbox input "true"
type input "9b0685d2-7f5d-4ede-a6b4-58a2ffcbf3cd"
click at [509, 221] on input "checkbox" at bounding box center [511, 218] width 8 height 8
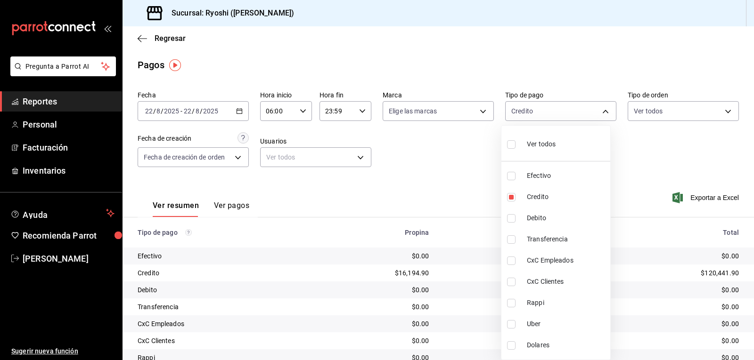
checkbox input "true"
type input "9b0685d2-7f5d-4ede-a6b4-58a2ffcbf3cd,4fc1f123-1106-4d46-a6dc-4994d0550367"
click at [463, 187] on div at bounding box center [377, 180] width 754 height 360
drag, startPoint x: 598, startPoint y: 111, endPoint x: 585, endPoint y: 114, distance: 13.4
click at [599, 111] on body "Pregunta a Parrot AI Reportes Personal Facturación Inventarios Ayuda Recomienda…" at bounding box center [377, 180] width 754 height 360
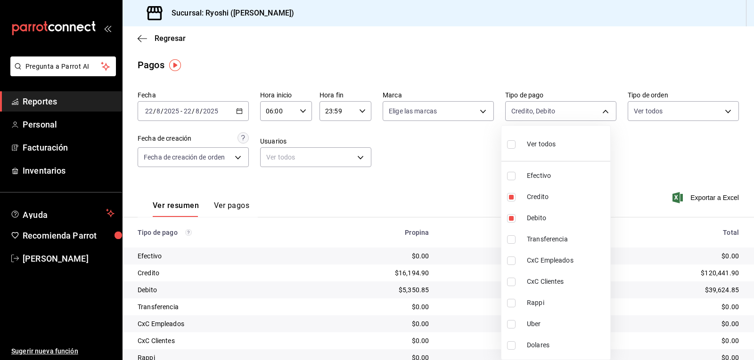
click at [510, 144] on input "checkbox" at bounding box center [511, 144] width 8 height 8
checkbox input "true"
type input "789b4605-08e0-4dfe-9865-94468e2c17aa,9b0685d2-7f5d-4ede-a6b4-58a2ffcbf3cd,4fc1f…"
checkbox input "true"
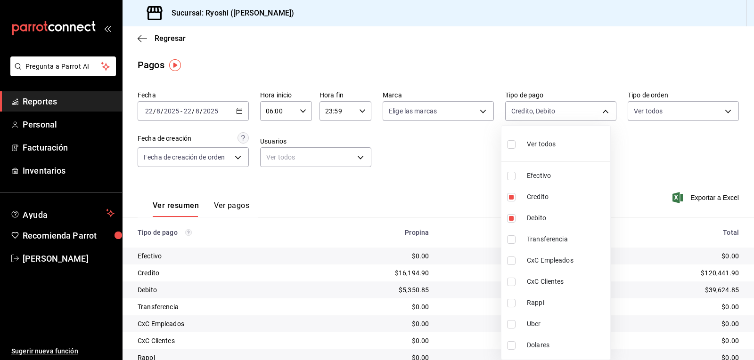
checkbox input "true"
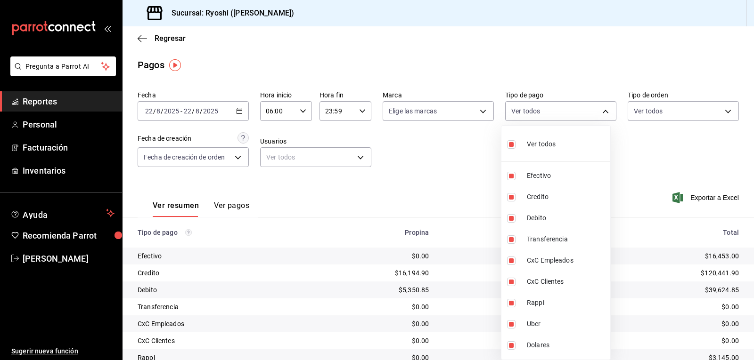
click at [510, 145] on input "checkbox" at bounding box center [511, 144] width 8 height 8
checkbox input "false"
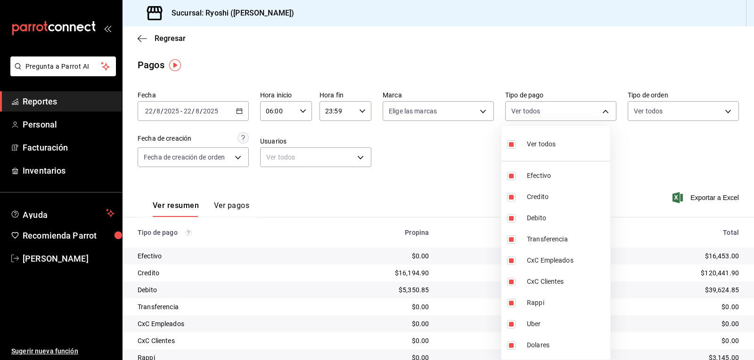
checkbox input "false"
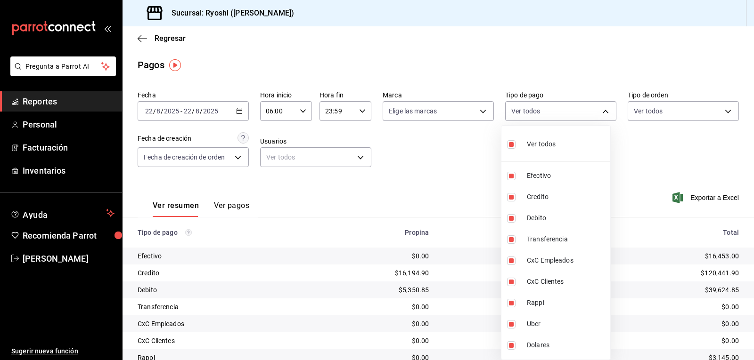
checkbox input "false"
drag, startPoint x: 517, startPoint y: 304, endPoint x: 515, endPoint y: 317, distance: 13.3
click at [516, 304] on label at bounding box center [513, 303] width 12 height 8
click at [516, 304] on input "checkbox" at bounding box center [511, 303] width 8 height 8
checkbox input "false"
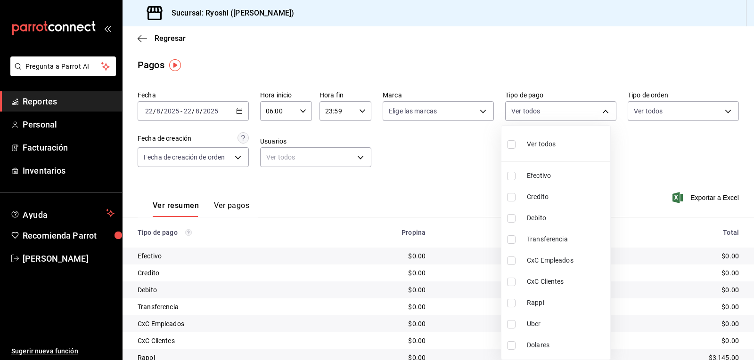
click at [508, 303] on input "checkbox" at bounding box center [511, 303] width 8 height 8
checkbox input "true"
type input "03b2a83d-8b25-4255-833b-17fe1c8361e8"
click at [509, 322] on input "checkbox" at bounding box center [511, 324] width 8 height 8
checkbox input "true"
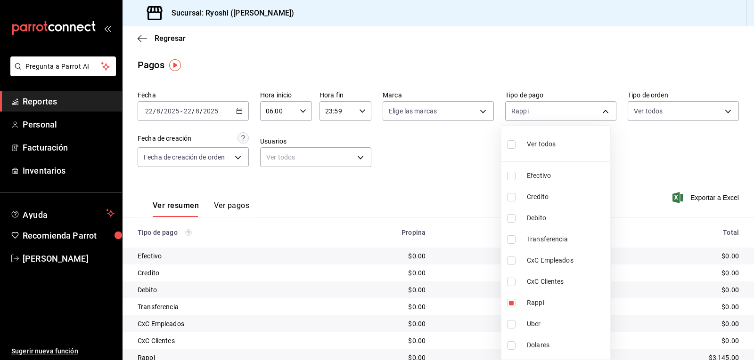
type input "03b2a83d-8b25-4255-833b-17fe1c8361e8,b772c1a0-b8da-4acb-be12-b7e981a54f00"
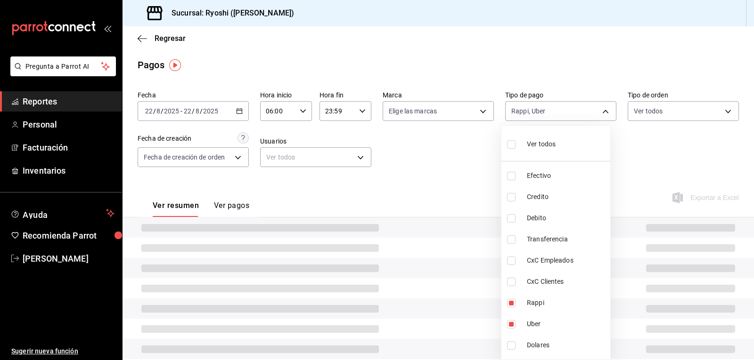
click at [428, 137] on div at bounding box center [377, 180] width 754 height 360
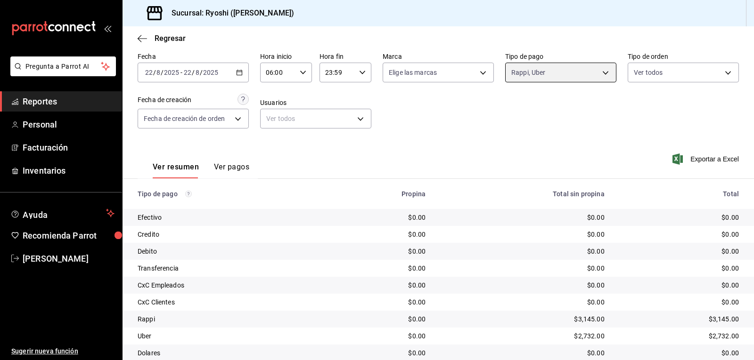
scroll to position [73, 0]
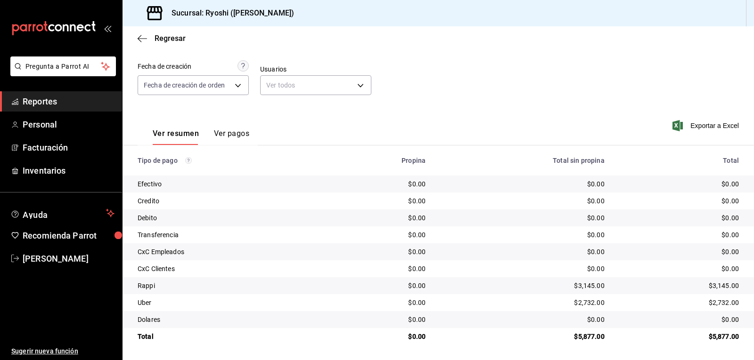
click at [524, 139] on div "Ver resumen Ver pagos Exportar a Excel" at bounding box center [438, 131] width 631 height 50
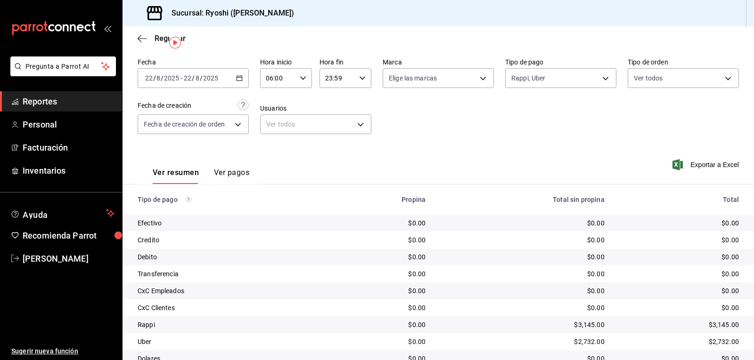
scroll to position [0, 0]
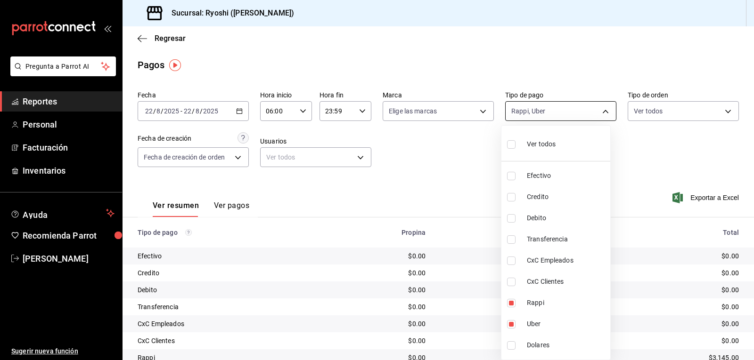
click at [601, 108] on body "Pregunta a Parrot AI Reportes Personal Facturación Inventarios Ayuda Recomienda…" at bounding box center [377, 180] width 754 height 360
click at [512, 144] on input "checkbox" at bounding box center [511, 144] width 8 height 8
checkbox input "true"
type input "789b4605-08e0-4dfe-9865-94468e2c17aa,9b0685d2-7f5d-4ede-a6b4-58a2ffcbf3cd,4fc1f…"
checkbox input "true"
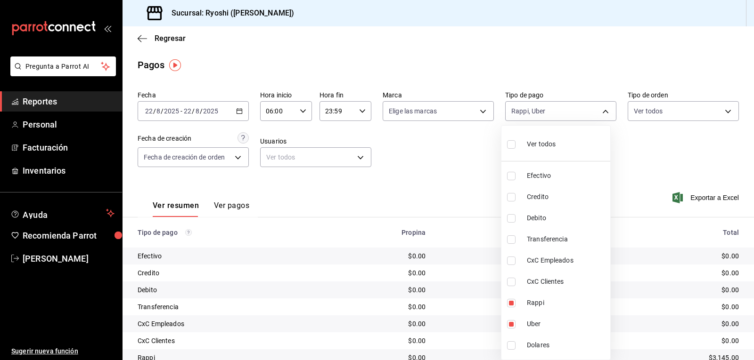
checkbox input "true"
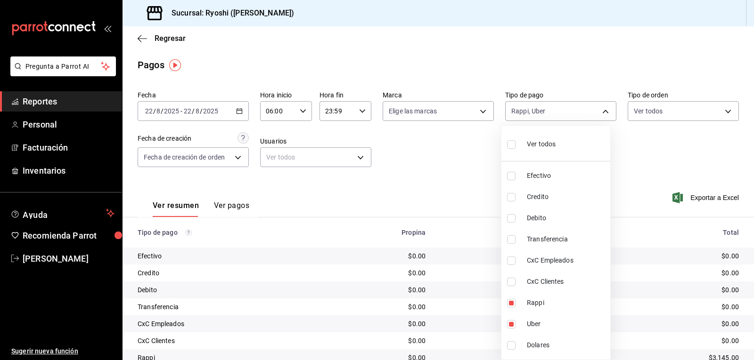
checkbox input "true"
click at [452, 162] on div at bounding box center [377, 180] width 754 height 360
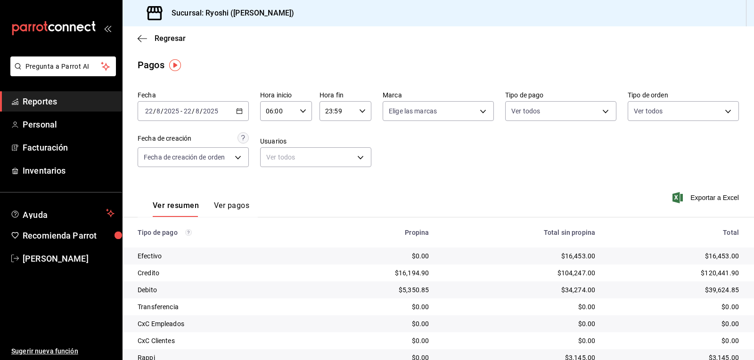
click at [514, 162] on div "Fecha 2025-08-22 22 / 8 / 2025 - 2025-08-22 22 / 8 / 2025 Hora inicio 06:00 Hor…" at bounding box center [438, 132] width 601 height 91
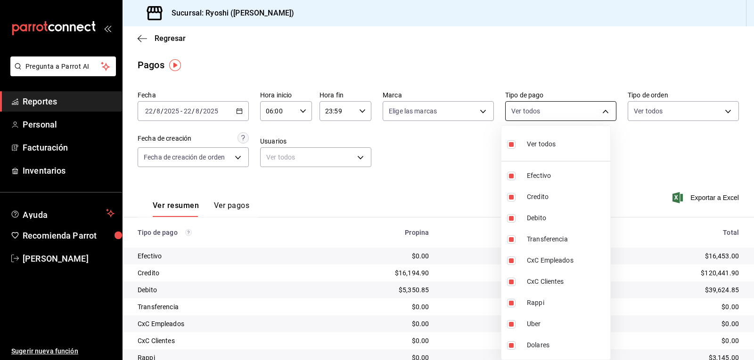
click at [602, 111] on body "Pregunta a Parrot AI Reportes Personal Facturación Inventarios Ayuda Recomienda…" at bounding box center [377, 180] width 754 height 360
click at [511, 148] on input "checkbox" at bounding box center [511, 144] width 8 height 8
checkbox input "false"
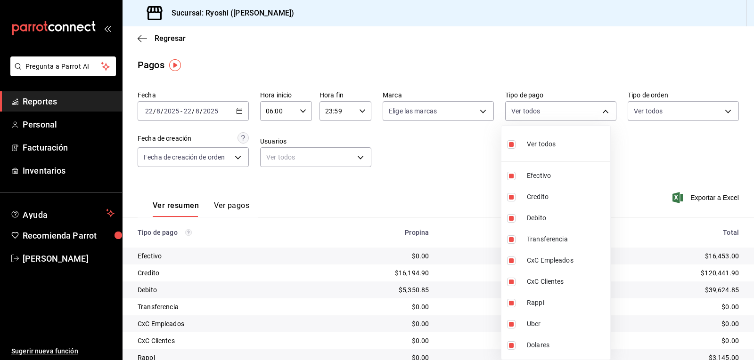
checkbox input "false"
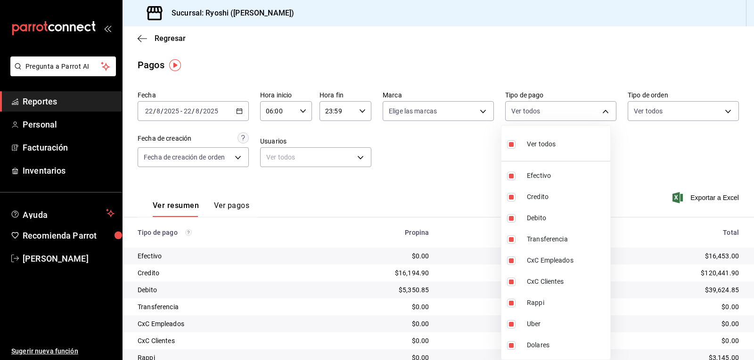
checkbox input "false"
drag, startPoint x: 514, startPoint y: 196, endPoint x: 508, endPoint y: 206, distance: 11.0
click at [513, 197] on input "checkbox" at bounding box center [511, 197] width 8 height 8
checkbox input "true"
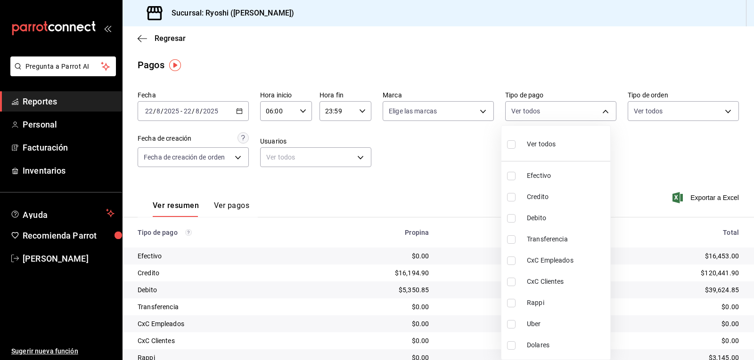
type input "9b0685d2-7f5d-4ede-a6b4-58a2ffcbf3cd"
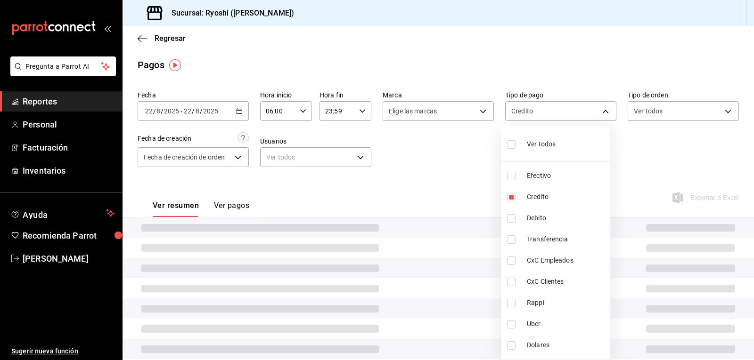
click at [511, 219] on input "checkbox" at bounding box center [511, 218] width 8 height 8
checkbox input "true"
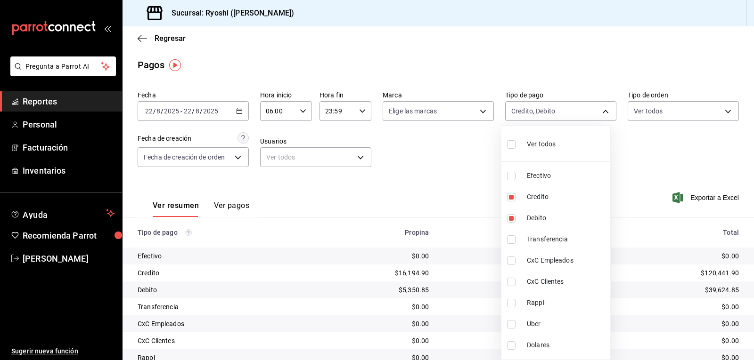
click at [639, 163] on div at bounding box center [377, 180] width 754 height 360
click at [601, 111] on body "Pregunta a Parrot AI Reportes Personal Facturación Inventarios Ayuda Recomienda…" at bounding box center [377, 180] width 754 height 360
click at [544, 307] on span "Rappi" at bounding box center [567, 303] width 80 height 10
type input "9b0685d2-7f5d-4ede-a6b4-58a2ffcbf3cd,4fc1f123-1106-4d46-a6dc-4994d0550367,03b2a…"
checkbox input "true"
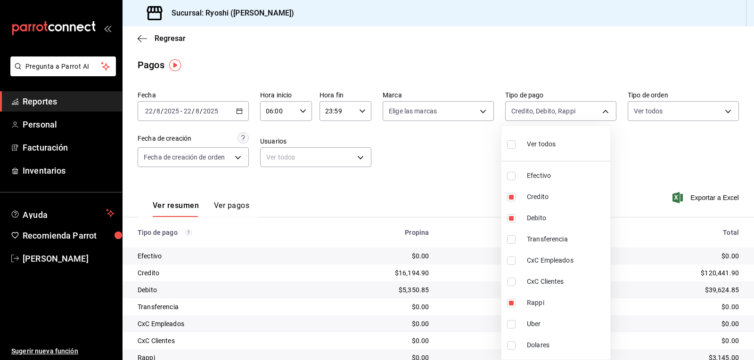
click at [513, 325] on input "checkbox" at bounding box center [511, 324] width 8 height 8
checkbox input "true"
type input "9b0685d2-7f5d-4ede-a6b4-58a2ffcbf3cd,4fc1f123-1106-4d46-a6dc-4994d0550367,03b2a…"
click at [509, 219] on input "checkbox" at bounding box center [511, 218] width 8 height 8
checkbox input "false"
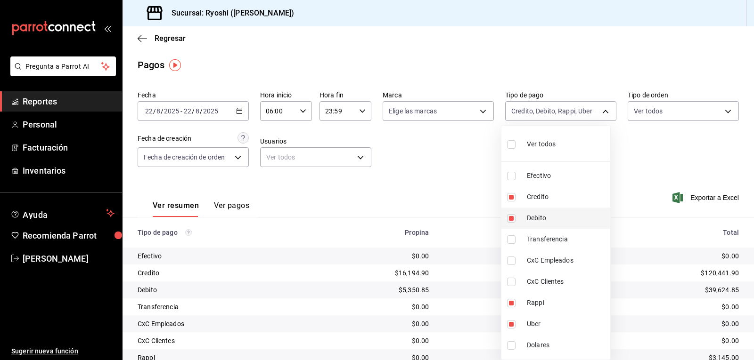
type input "9b0685d2-7f5d-4ede-a6b4-58a2ffcbf3cd,03b2a83d-8b25-4255-833b-17fe1c8361e8,b772c…"
click at [510, 199] on input "checkbox" at bounding box center [511, 197] width 8 height 8
checkbox input "false"
type input "03b2a83d-8b25-4255-833b-17fe1c8361e8,b772c1a0-b8da-4acb-be12-b7e981a54f00"
click at [479, 191] on div at bounding box center [377, 180] width 754 height 360
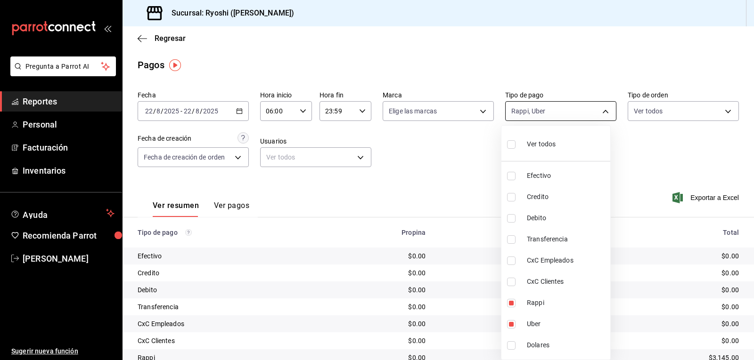
click at [596, 113] on body "Pregunta a Parrot AI Reportes Personal Facturación Inventarios Ayuda Recomienda…" at bounding box center [377, 180] width 754 height 360
click at [509, 145] on input "checkbox" at bounding box center [511, 144] width 8 height 8
checkbox input "true"
type input "789b4605-08e0-4dfe-9865-94468e2c17aa,9b0685d2-7f5d-4ede-a6b4-58a2ffcbf3cd,4fc1f…"
checkbox input "true"
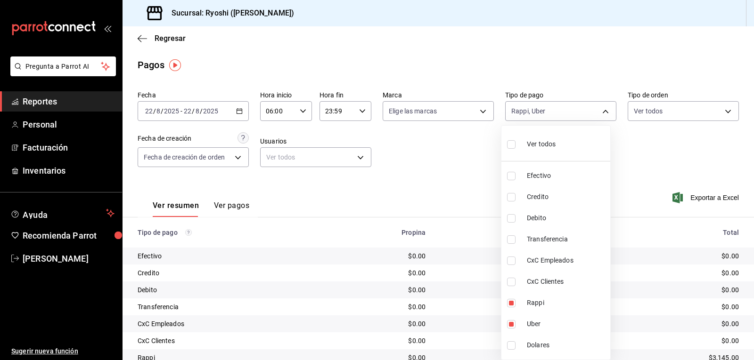
checkbox input "true"
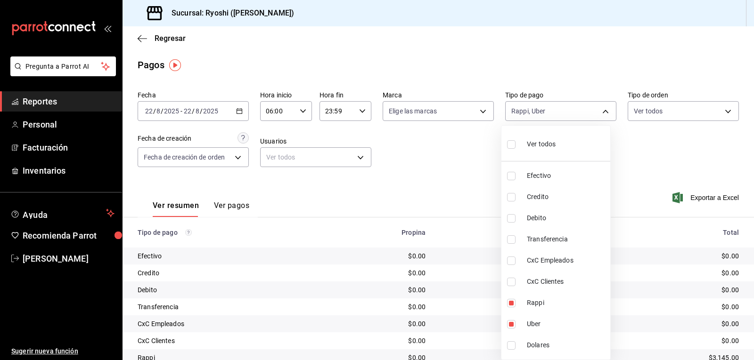
checkbox input "true"
click at [713, 152] on div at bounding box center [377, 180] width 754 height 360
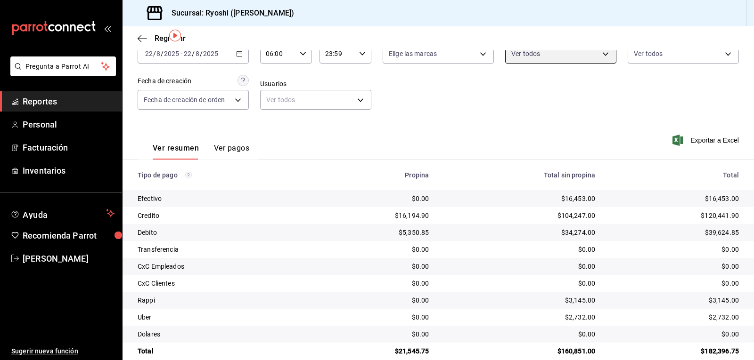
scroll to position [73, 0]
